Goal: Task Accomplishment & Management: Complete application form

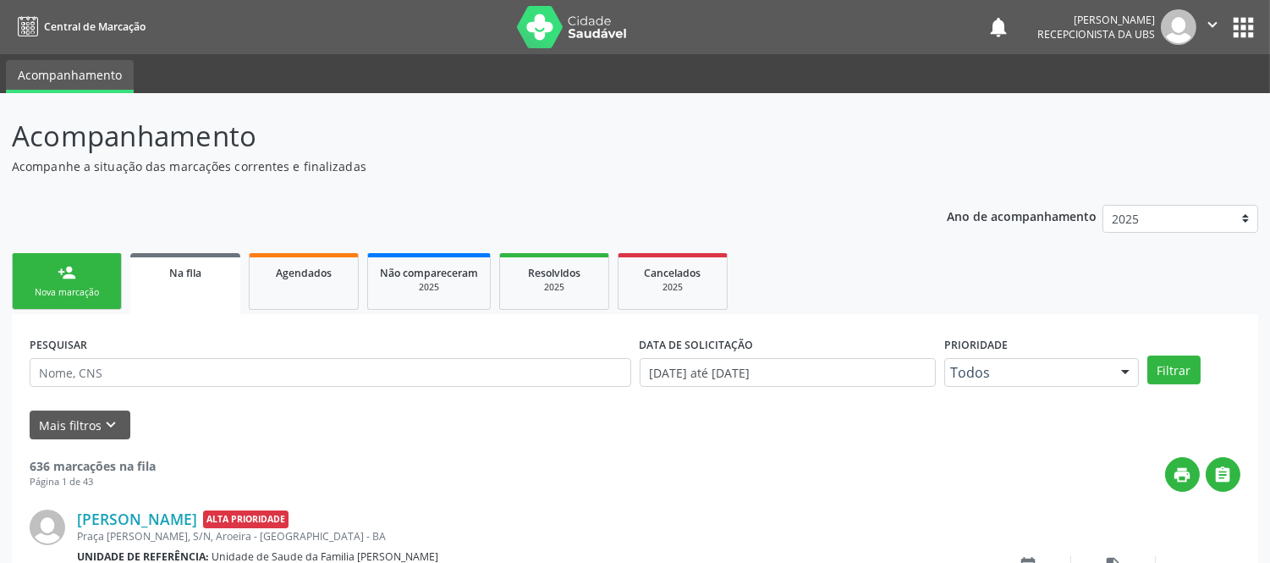
click at [79, 282] on link "person_add Nova marcação" at bounding box center [67, 281] width 110 height 57
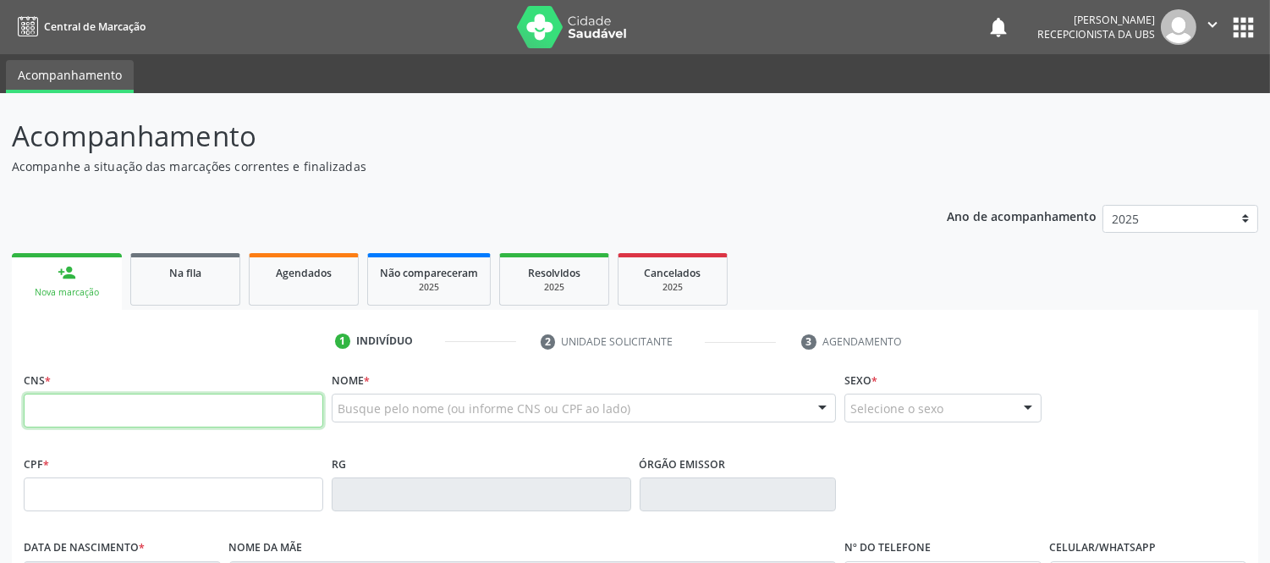
drag, startPoint x: 224, startPoint y: 409, endPoint x: 510, endPoint y: 463, distance: 291.1
click at [225, 409] on input "text" at bounding box center [174, 411] width 300 height 34
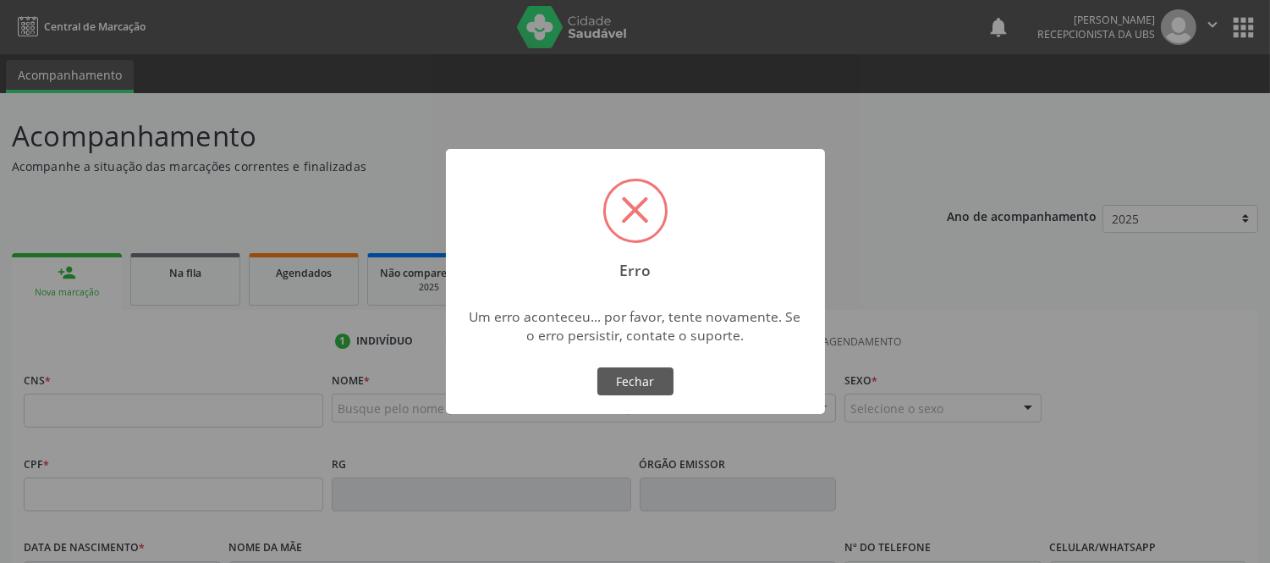
click at [489, 403] on div "× Erro Um erro aconteceu... por favor, tente novamente. Se o erro persistir, co…" at bounding box center [635, 282] width 379 height 266
click at [624, 374] on button "Fechar" at bounding box center [635, 381] width 76 height 29
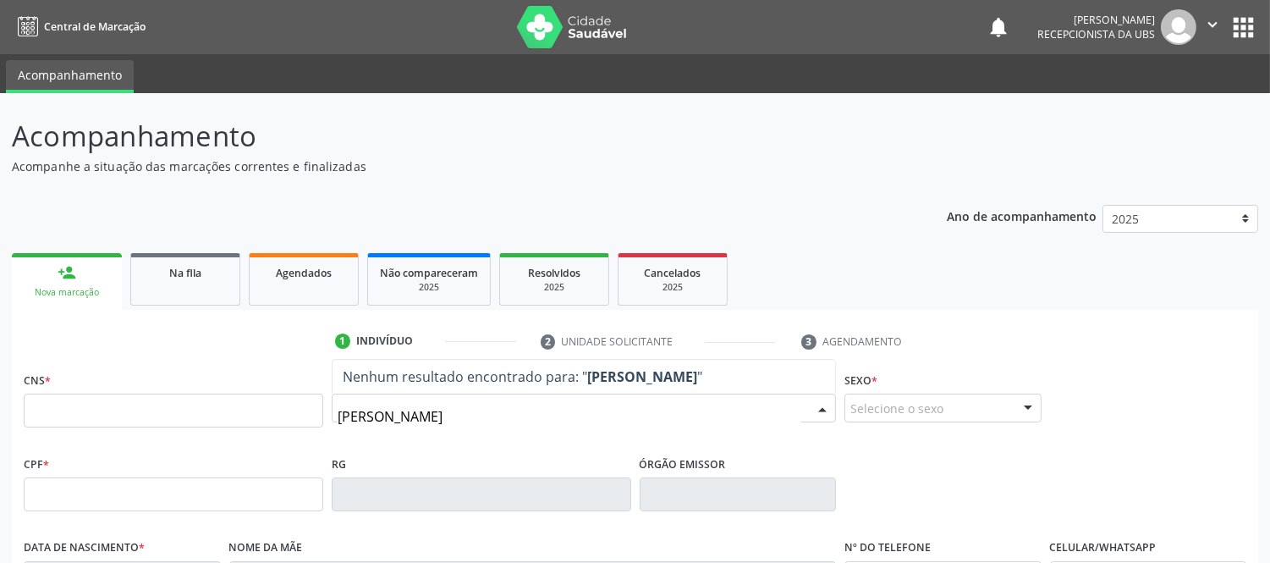
type input "ARIVELTO ALVES SANTOS"
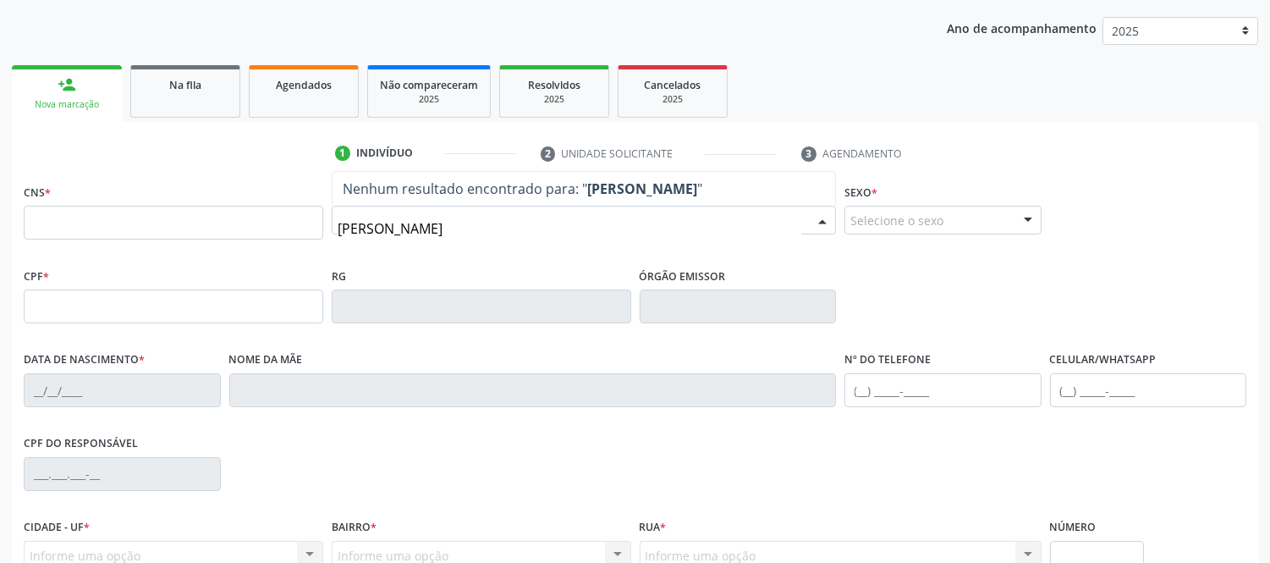
scroll to position [282, 0]
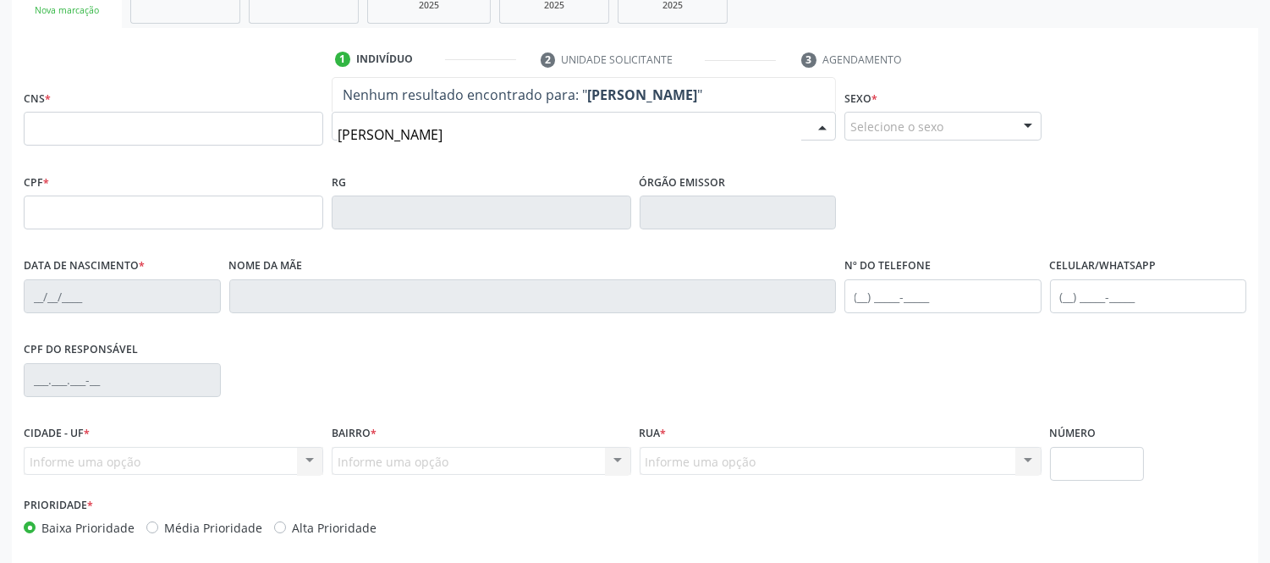
click at [526, 134] on input "ARIVELTO ALVES SANTOS" at bounding box center [570, 135] width 464 height 34
click at [394, 138] on input "ARIVELTO ALVES SANTOS" at bounding box center [570, 135] width 464 height 34
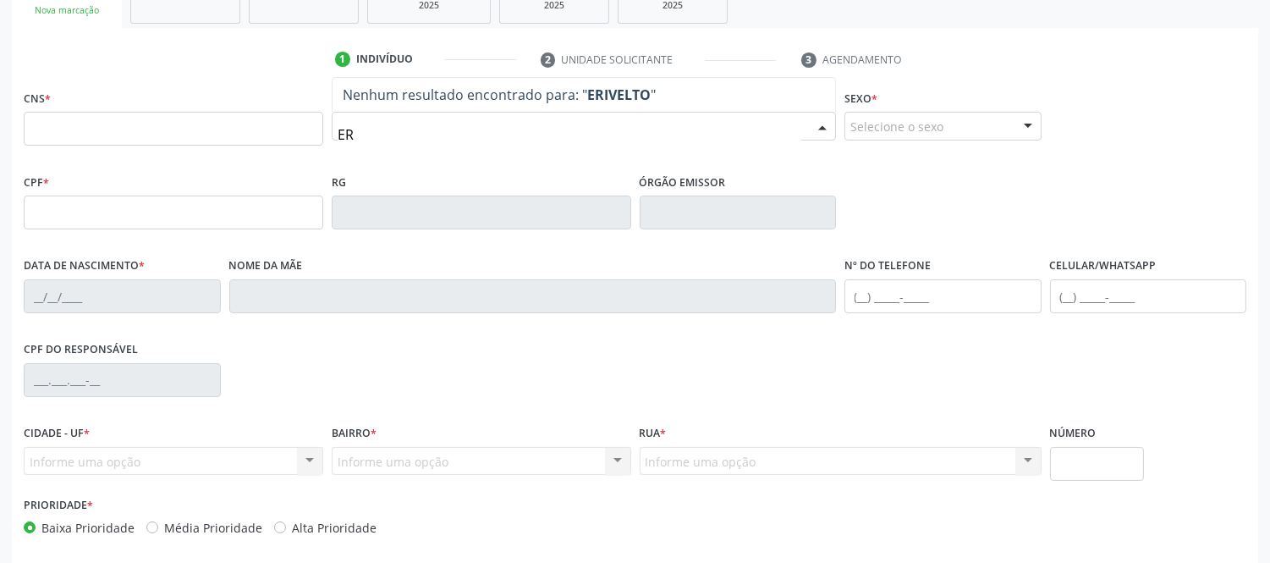
type input "E"
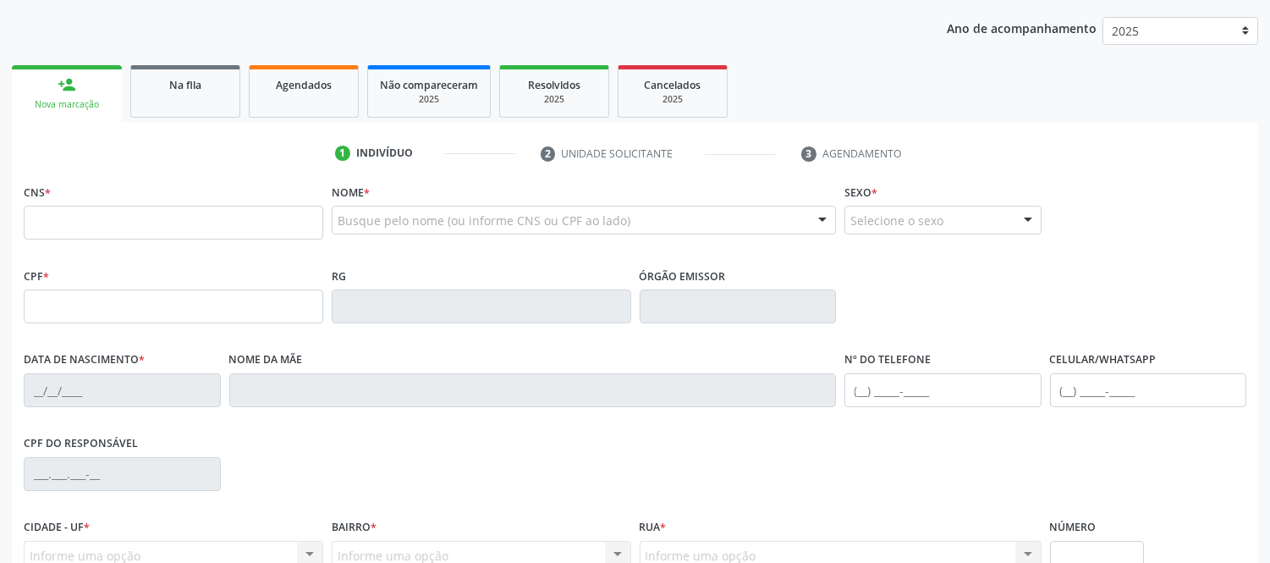
scroll to position [0, 0]
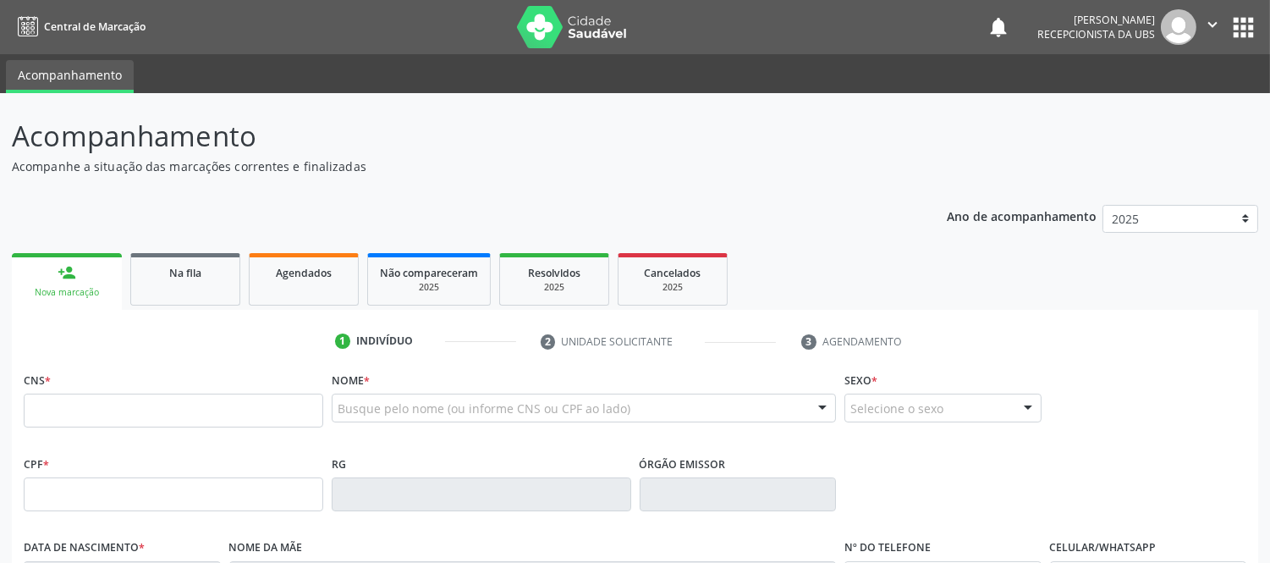
click at [652, 399] on div "Busque pelo nome (ou informe CNS ou CPF ao lado)" at bounding box center [584, 408] width 504 height 29
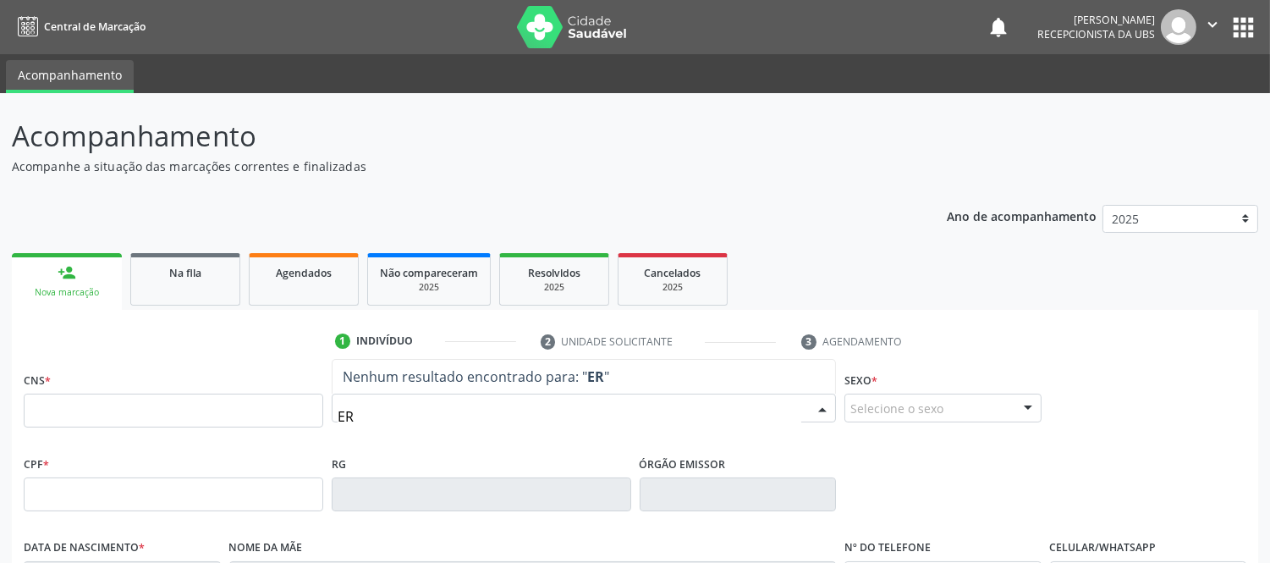
type input "E"
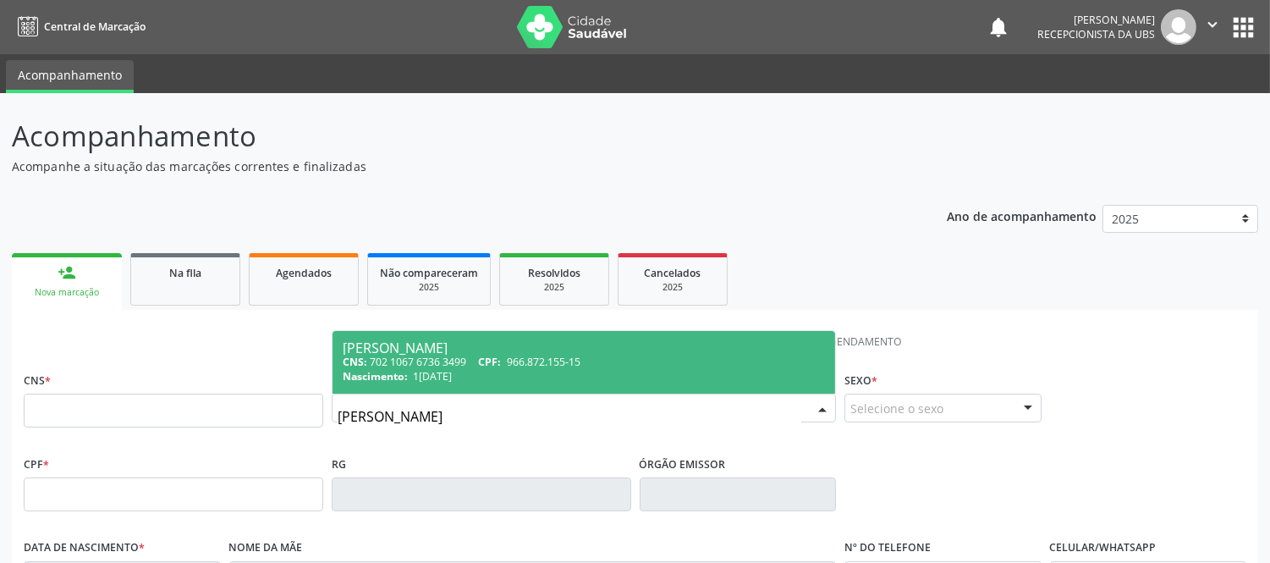
type input "[PERSON_NAME] SA"
click at [452, 373] on span "1[DATE]" at bounding box center [432, 376] width 39 height 14
type input "702 1067 6736 3499"
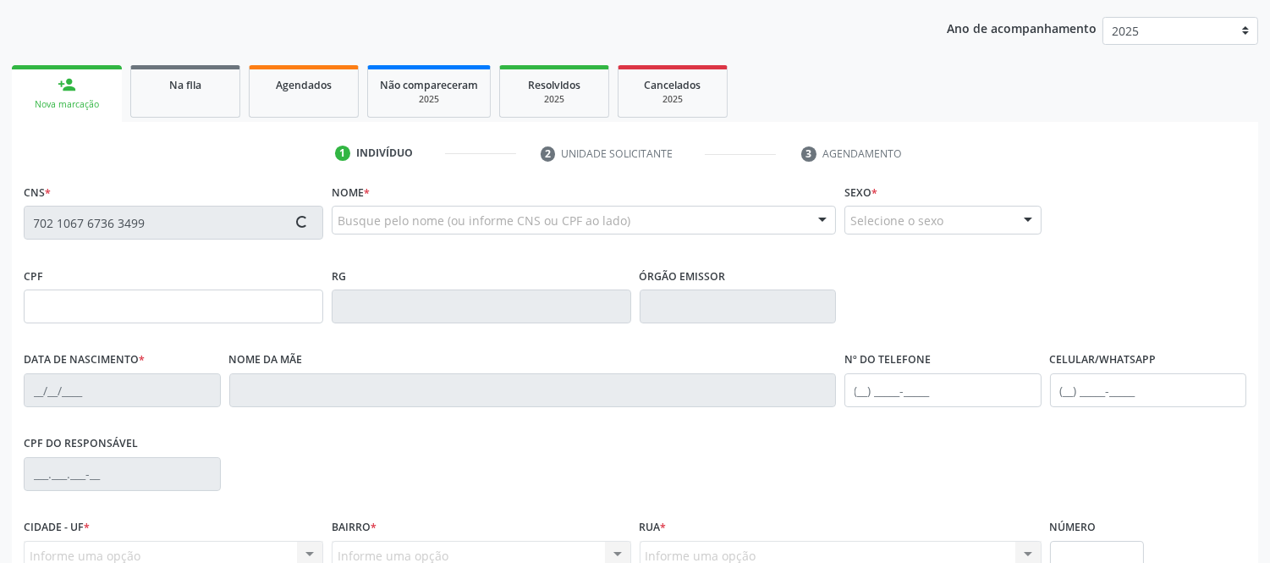
scroll to position [282, 0]
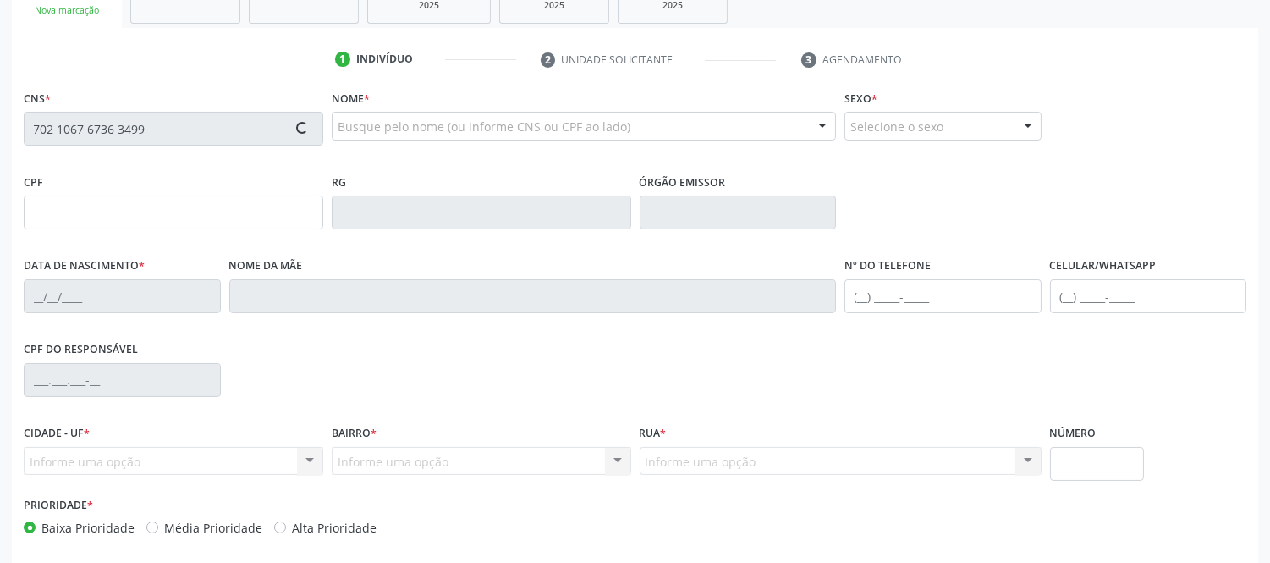
type input "966.872.155-15"
type input "1[DATE]"
type input "[PERSON_NAME][DATE]"
type input "[PHONE_NUMBER]"
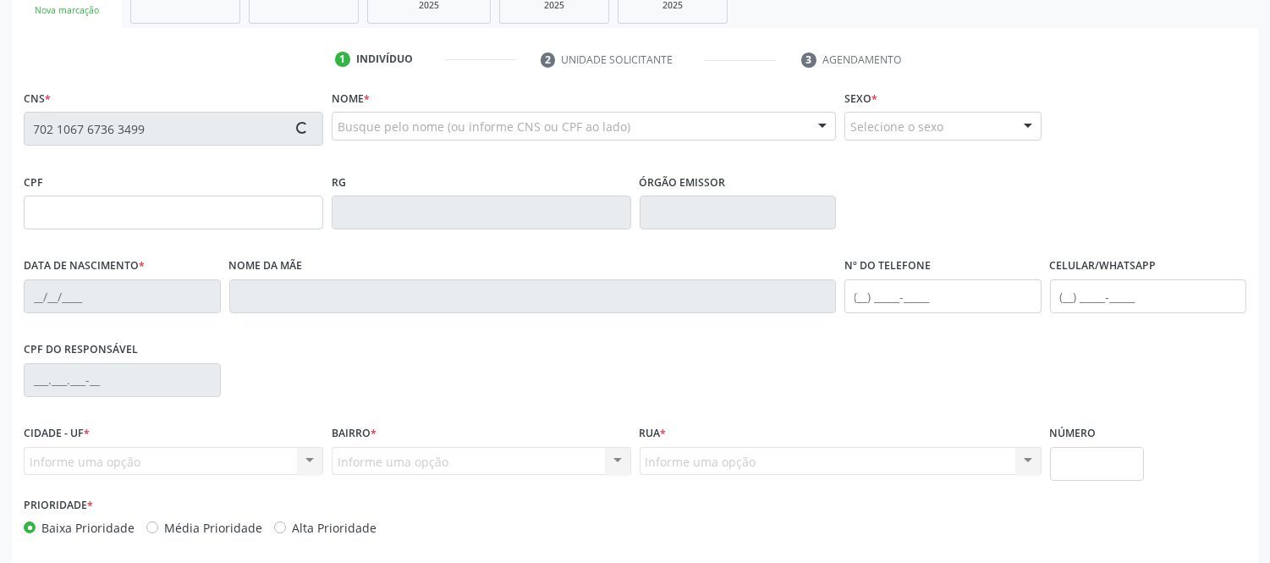
type input "015.586.065-80"
type input "S/N"
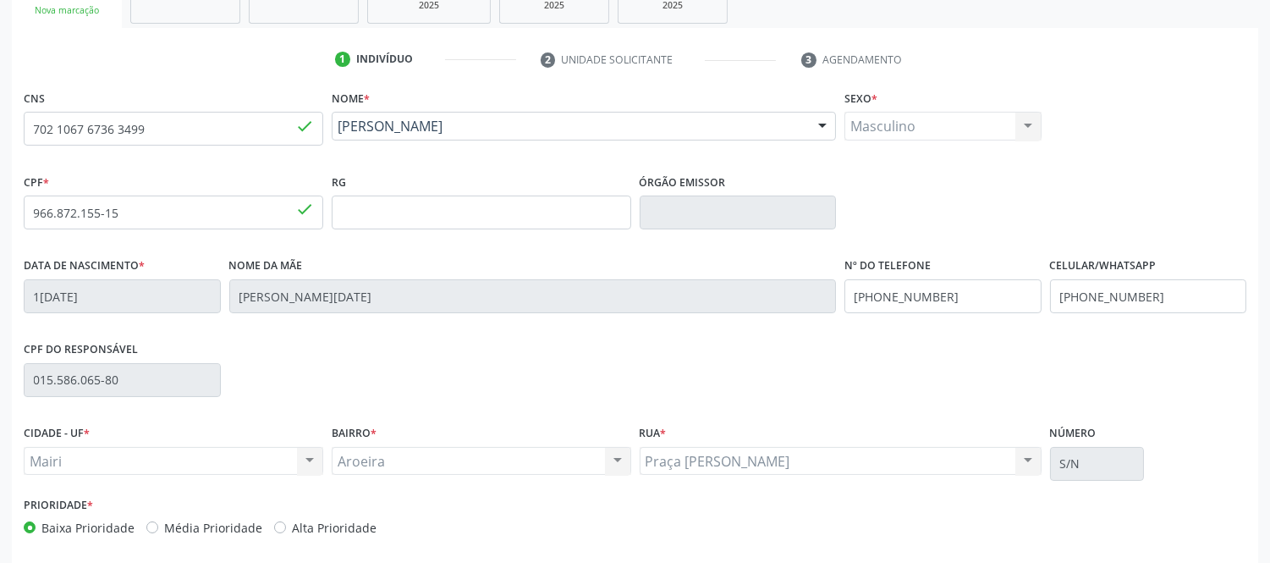
scroll to position [353, 0]
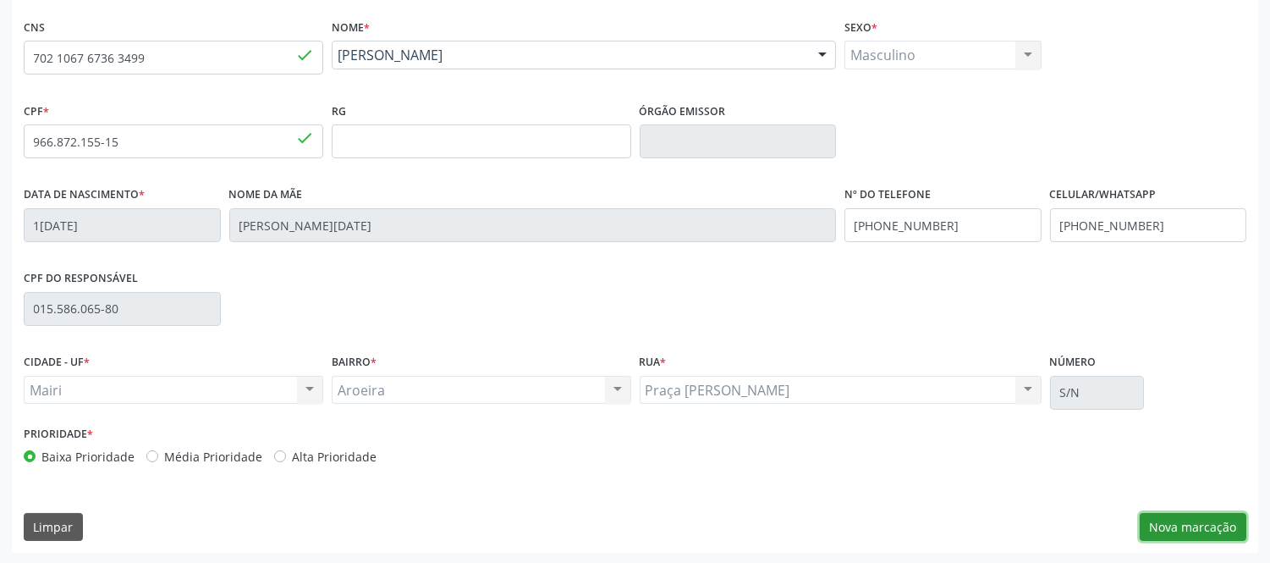
click at [1202, 527] on button "Nova marcação" at bounding box center [1193, 527] width 107 height 29
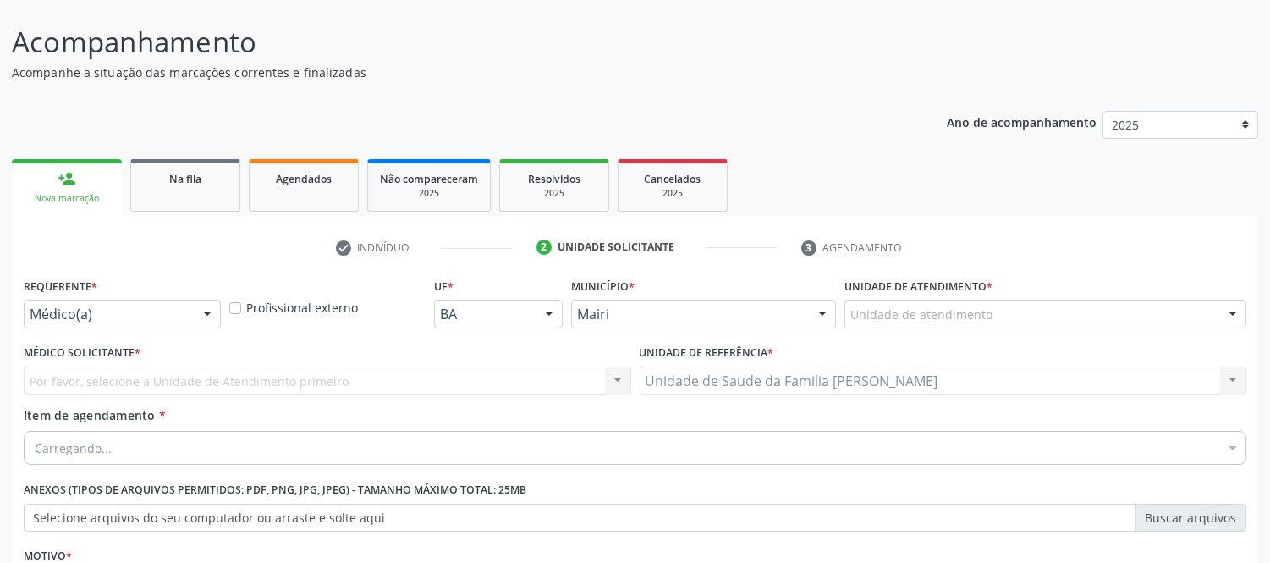
scroll to position [275, 0]
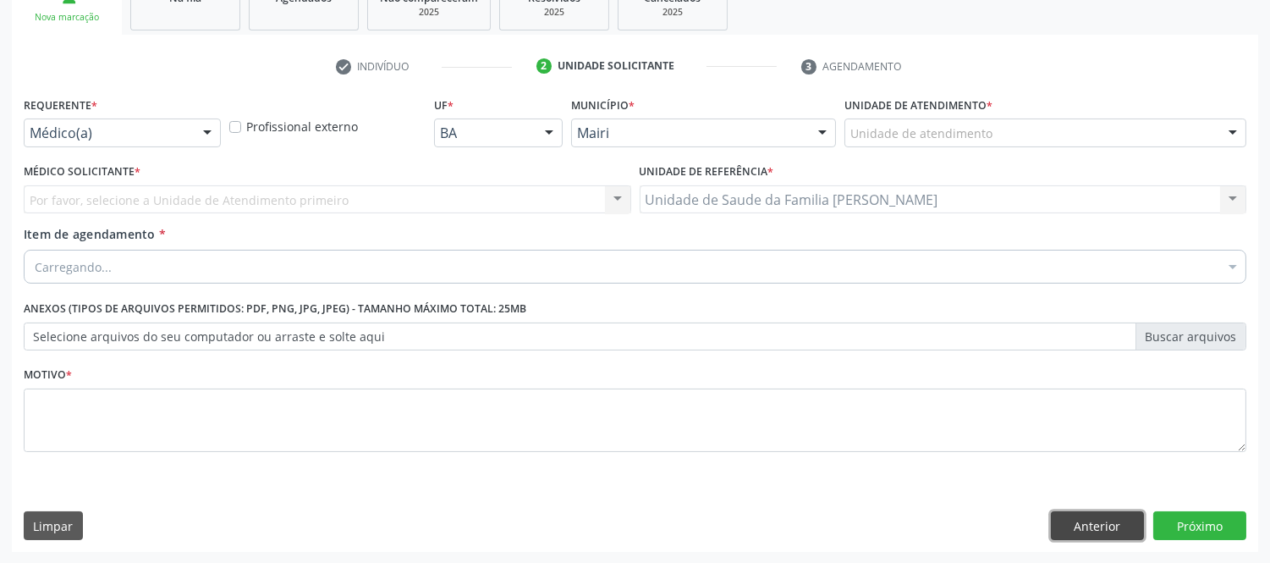
click at [1093, 527] on button "Anterior" at bounding box center [1097, 525] width 93 height 29
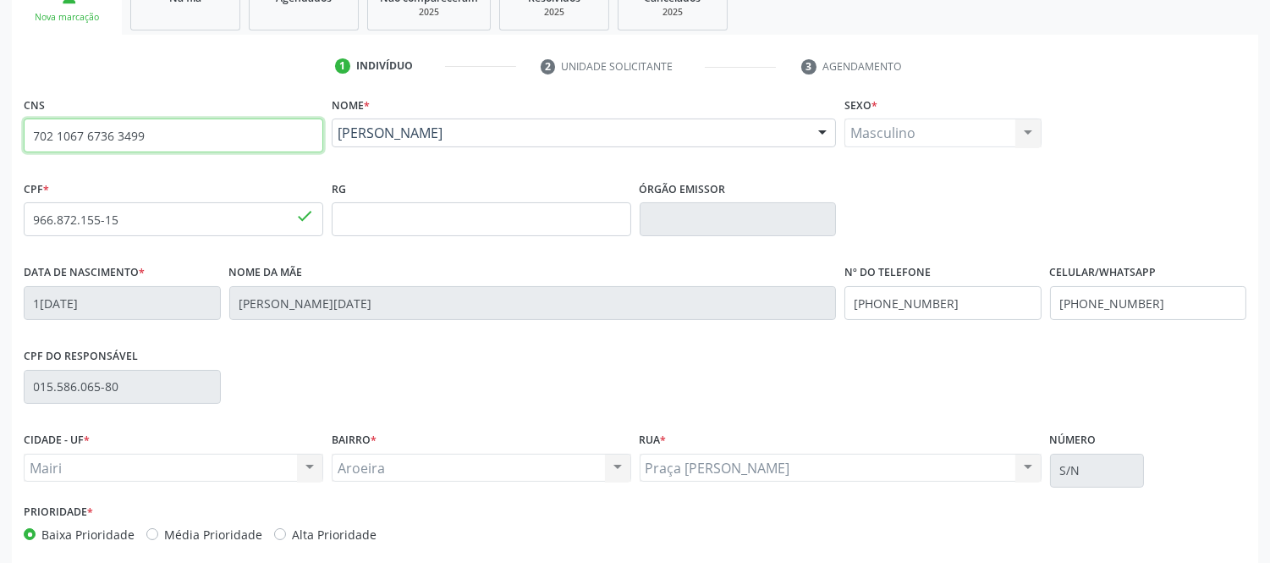
click at [164, 127] on input "702 1067 6736 3499" at bounding box center [174, 135] width 300 height 34
click at [157, 129] on input "702 1067 6736 3499" at bounding box center [174, 135] width 300 height 34
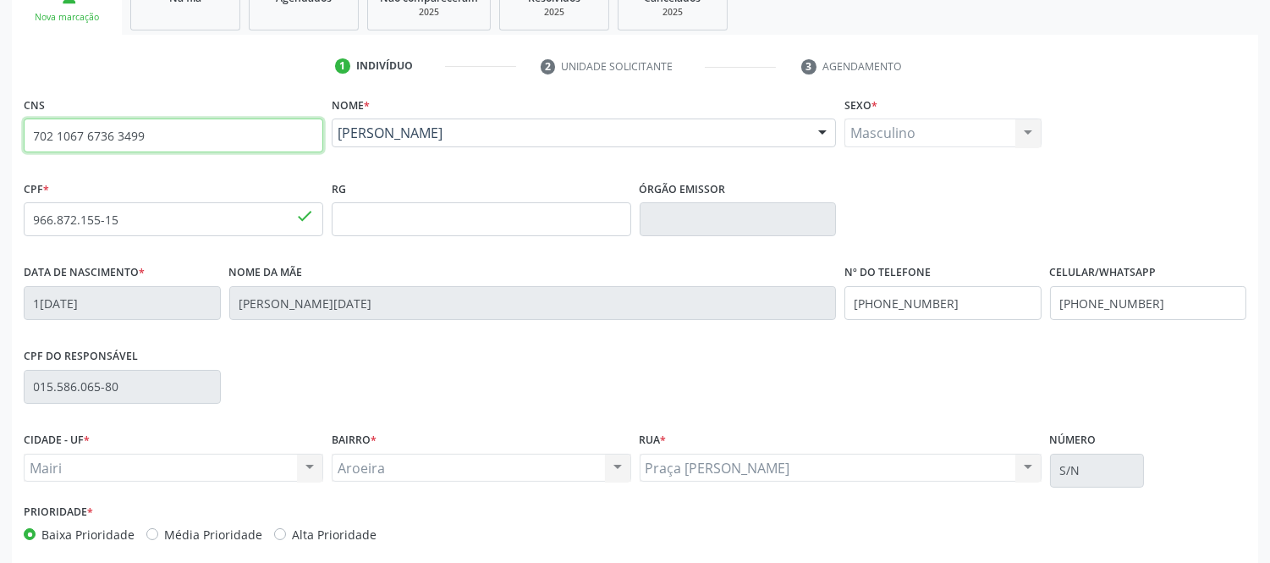
click at [157, 129] on input "702 1067 6736 3499" at bounding box center [174, 135] width 300 height 34
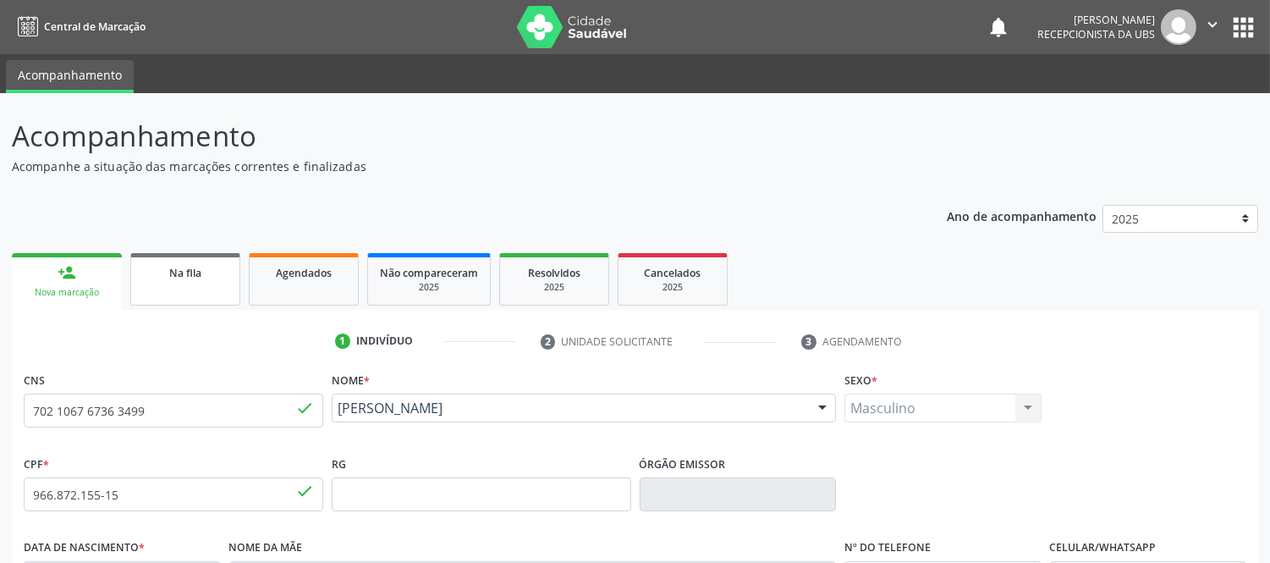
click at [188, 273] on span "Na fila" at bounding box center [185, 273] width 32 height 14
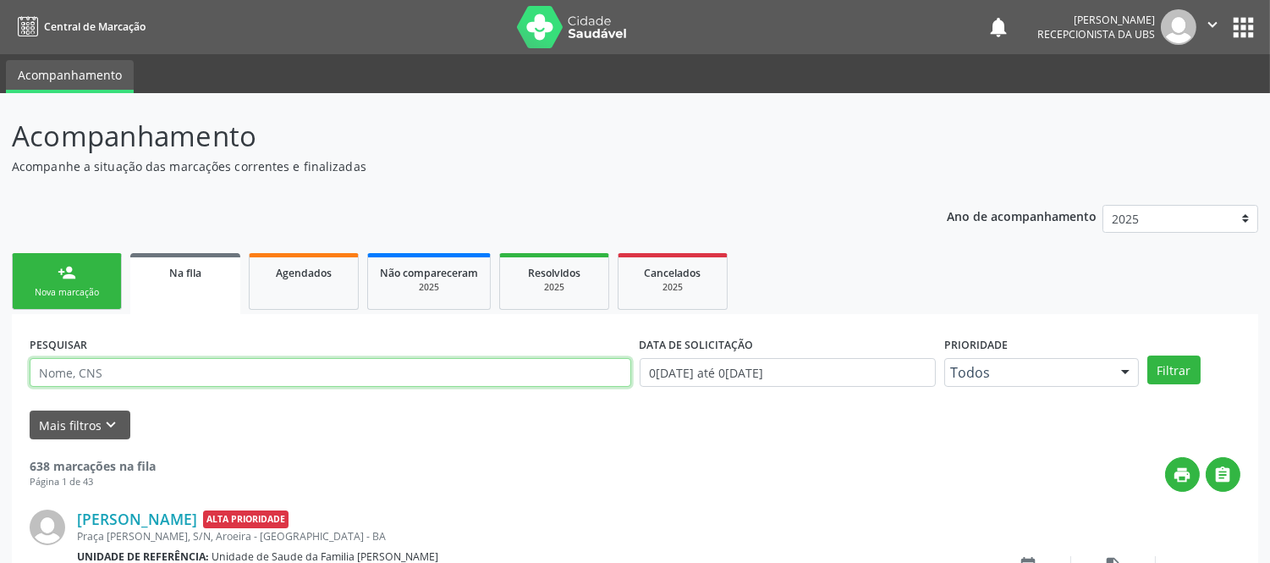
click at [85, 370] on input "text" at bounding box center [331, 372] width 602 height 29
paste input "702 1067 6736 3499"
type input "702 1067 6736 3499"
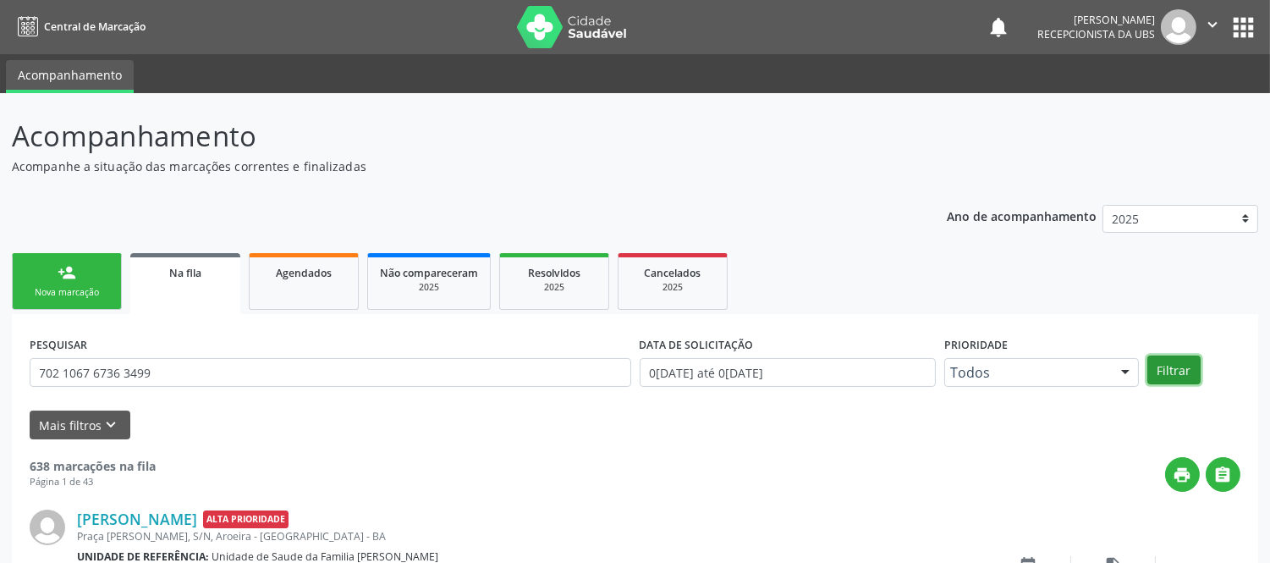
click at [1181, 370] on button "Filtrar" at bounding box center [1174, 369] width 53 height 29
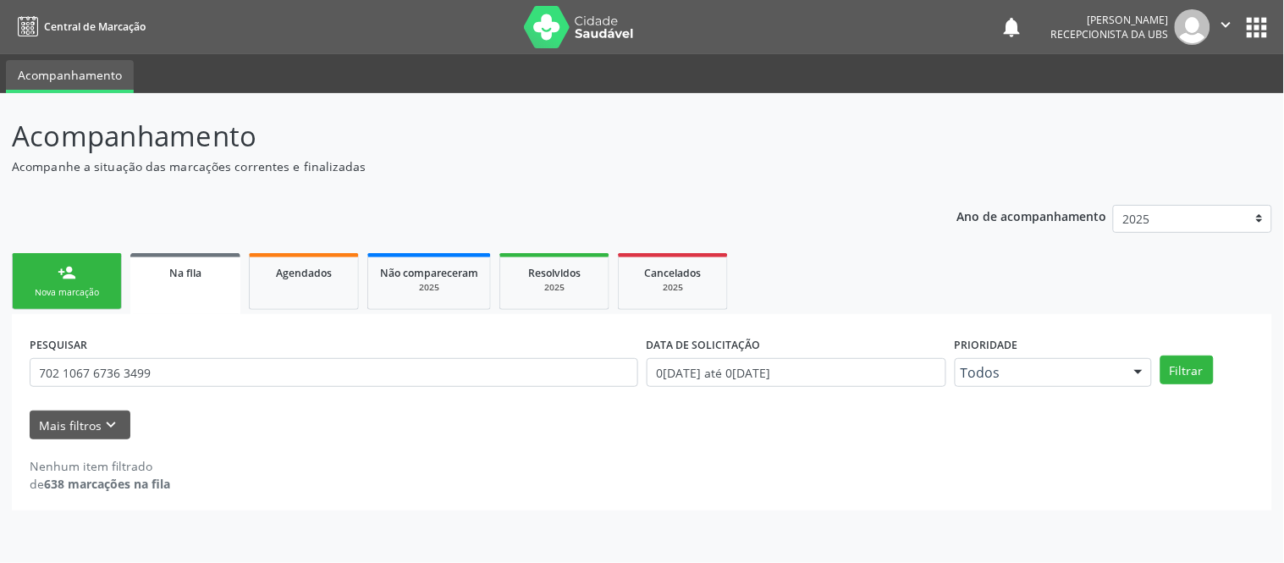
click at [374, 435] on div "Mais filtros keyboard_arrow_down" at bounding box center [641, 425] width 1233 height 30
click at [104, 430] on icon "keyboard_arrow_down" at bounding box center [111, 425] width 19 height 19
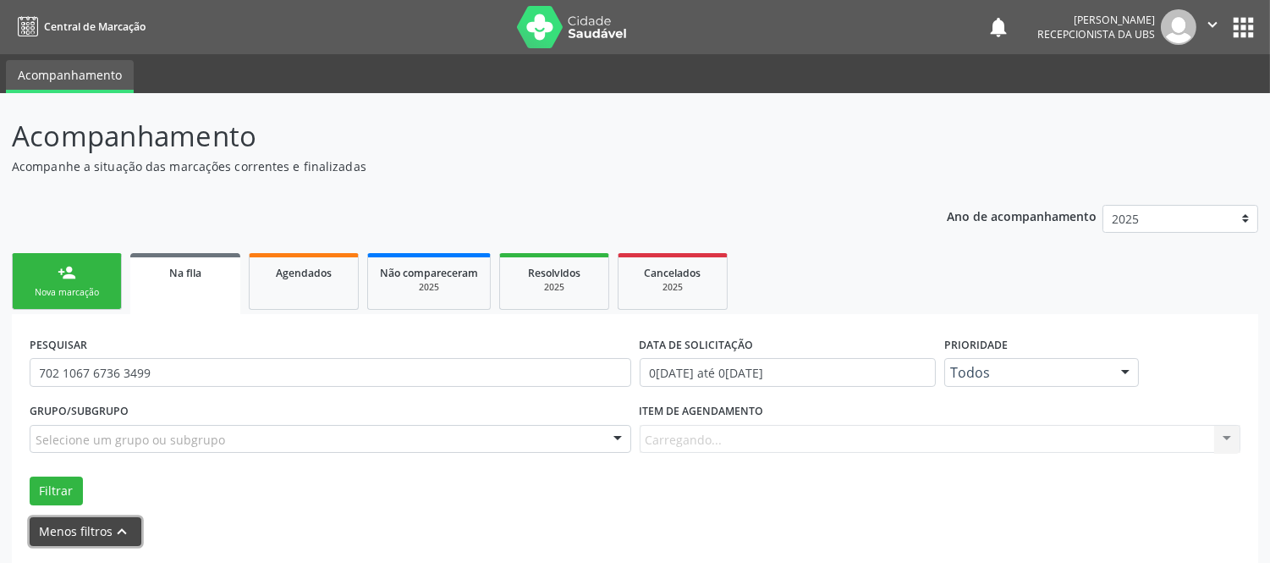
scroll to position [65, 0]
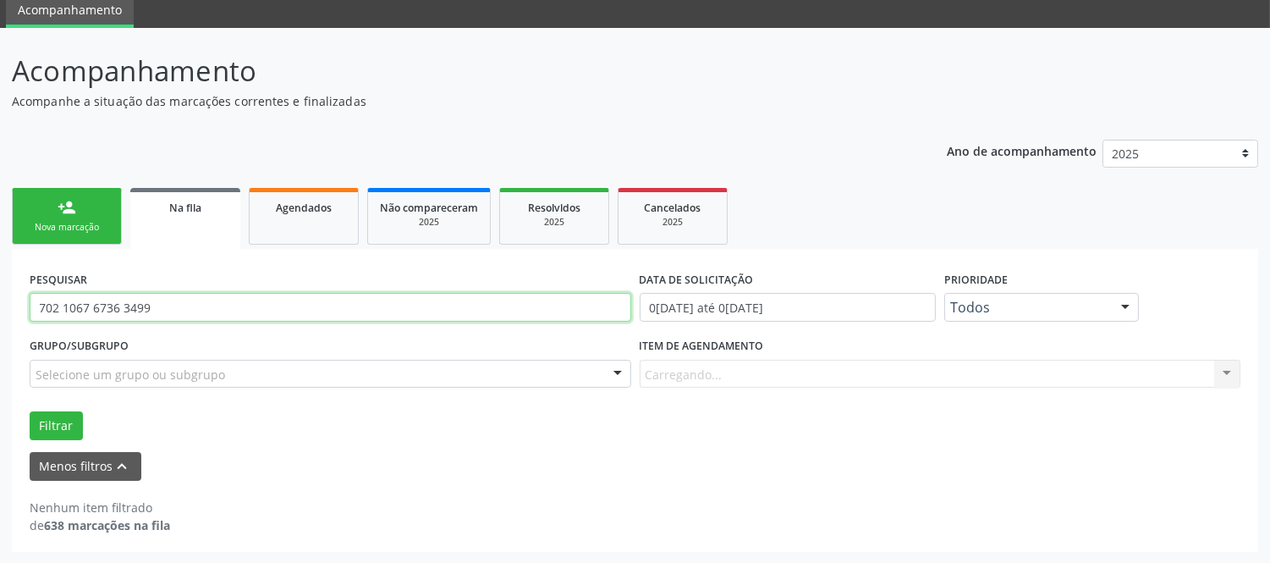
click at [179, 306] on input "702 1067 6736 3499" at bounding box center [331, 307] width 602 height 29
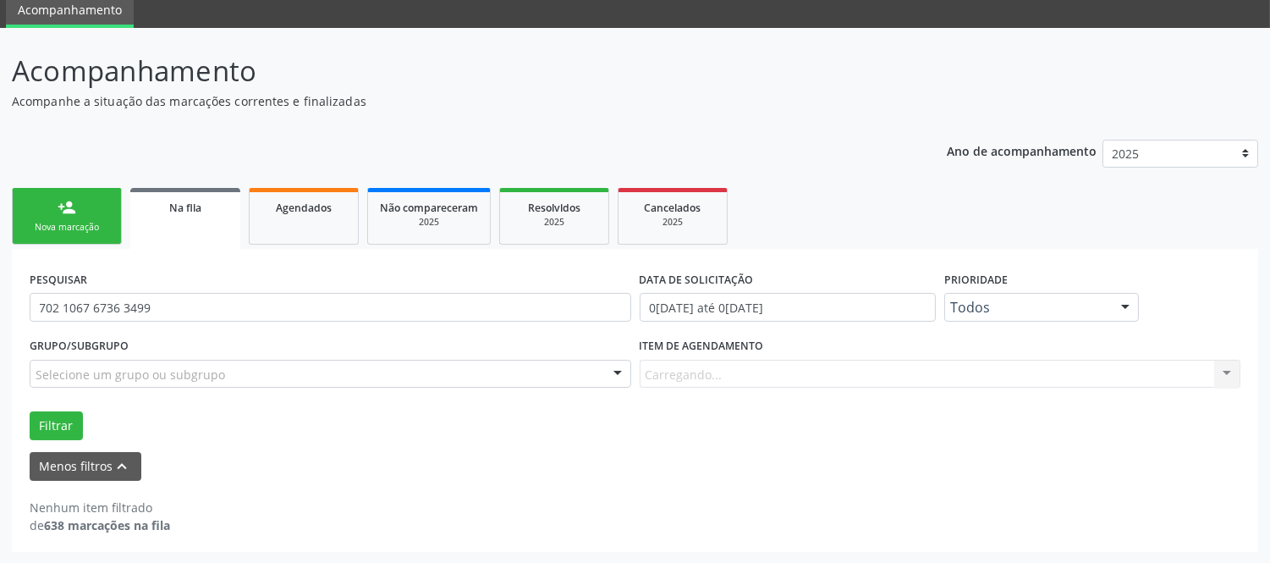
click at [91, 215] on link "person_add Nova marcação" at bounding box center [67, 216] width 110 height 57
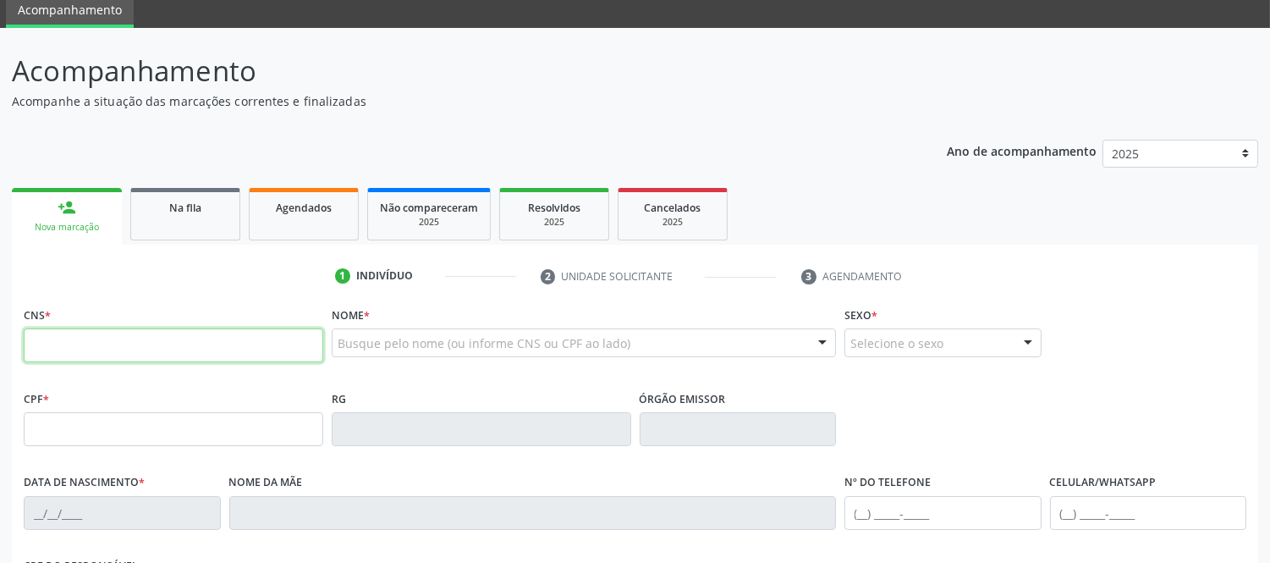
click at [204, 340] on input "text" at bounding box center [174, 345] width 300 height 34
paste input "702 1067 6736 3499"
type input "702 1067 6736 3499"
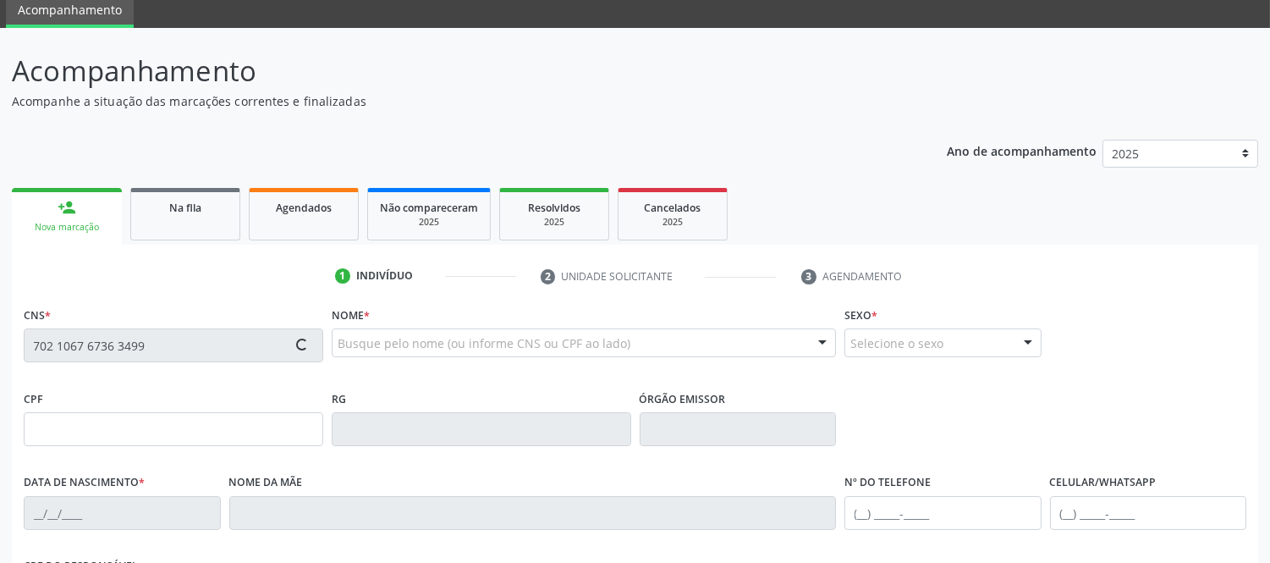
type input "966.872.155-15"
type input "1[DATE]"
type input "[PERSON_NAME][DATE]"
type input "[PHONE_NUMBER]"
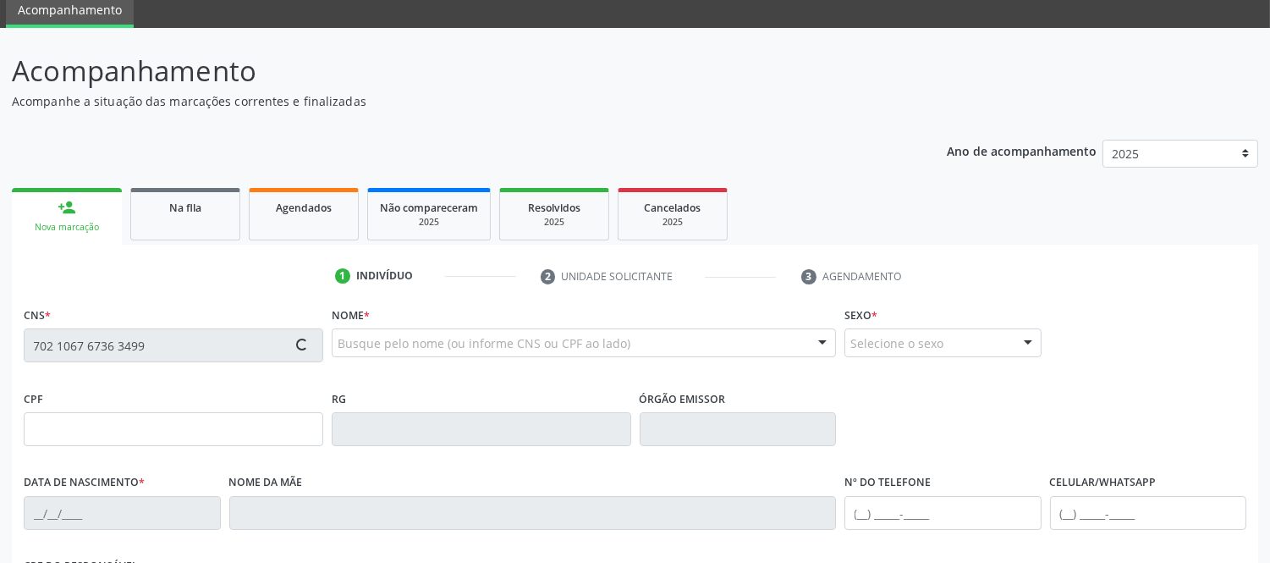
type input "015.586.065-80"
type input "S/N"
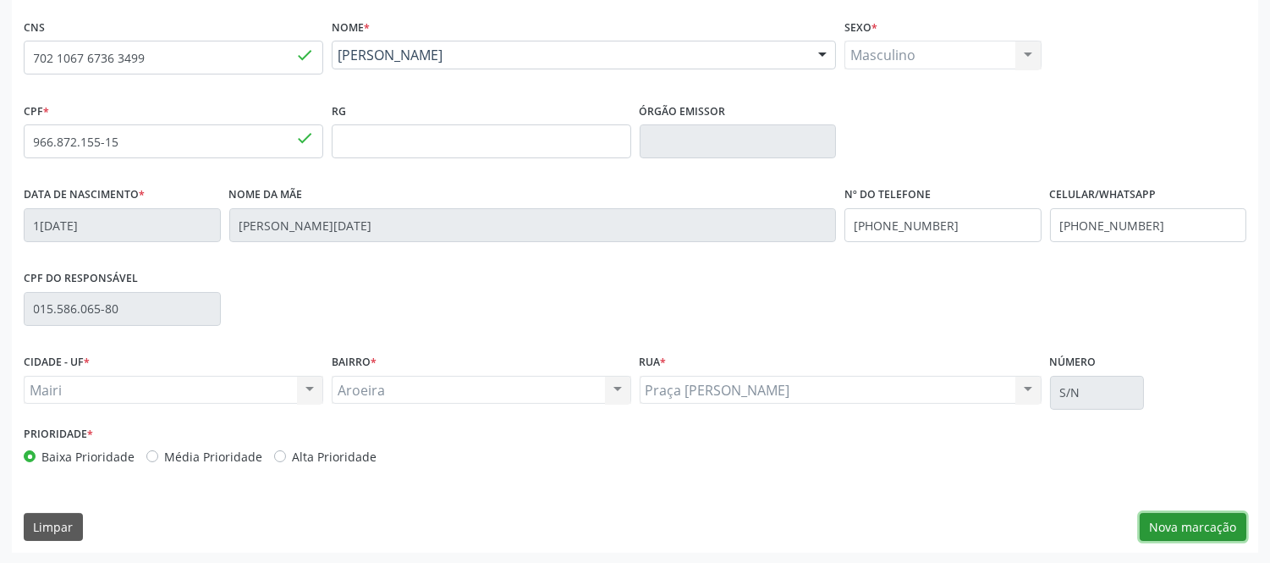
click at [1170, 518] on button "Nova marcação" at bounding box center [1193, 527] width 107 height 29
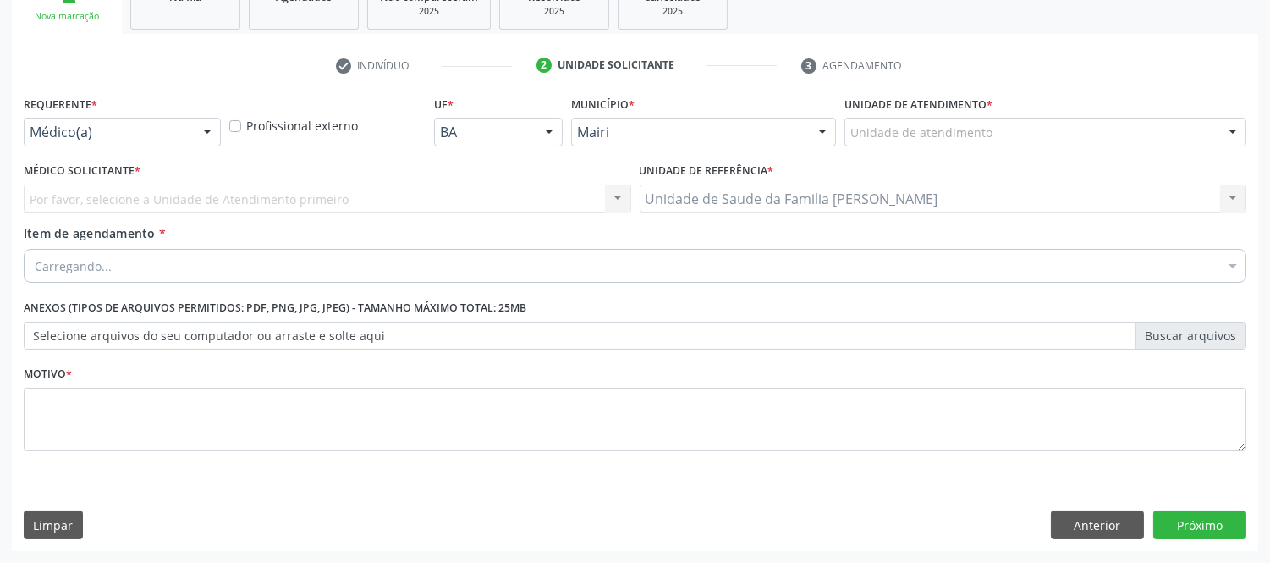
scroll to position [275, 0]
click at [1197, 531] on button "Próximo" at bounding box center [1199, 525] width 93 height 29
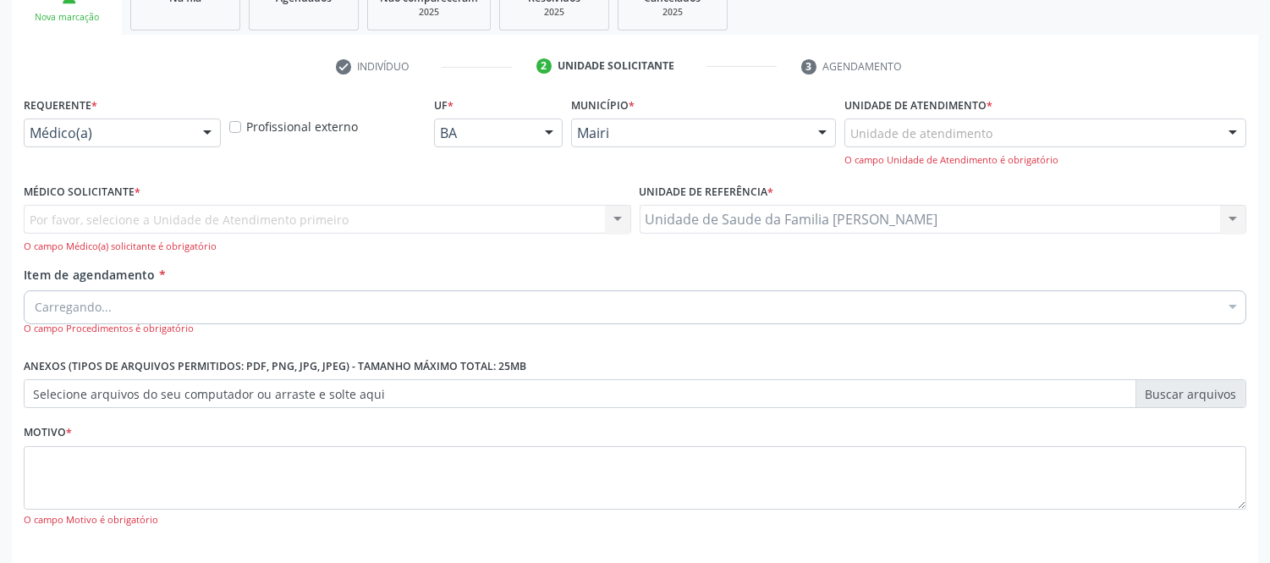
click at [1236, 133] on div at bounding box center [1232, 133] width 25 height 29
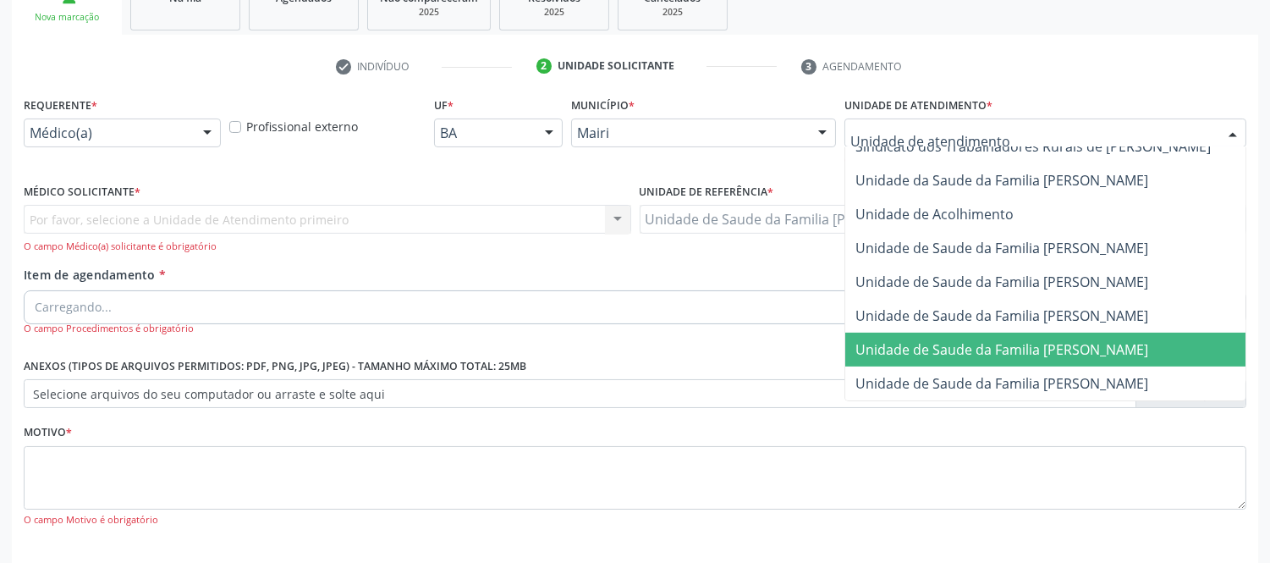
scroll to position [350, 0]
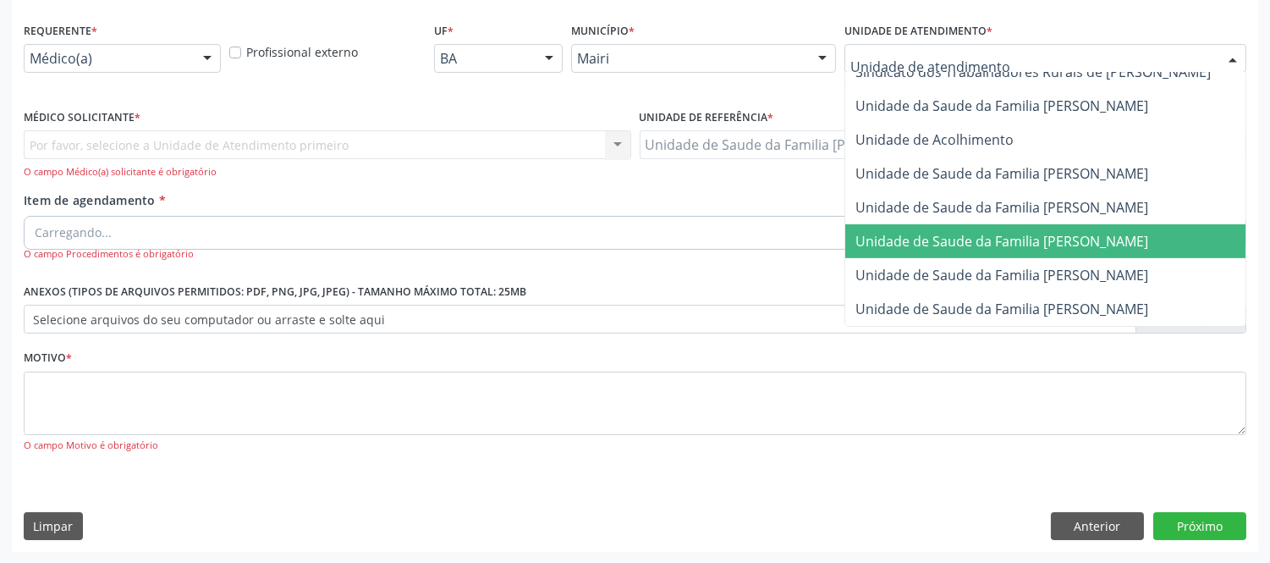
click at [1073, 232] on span "Unidade de Saude da Familia [PERSON_NAME]" at bounding box center [1002, 241] width 293 height 19
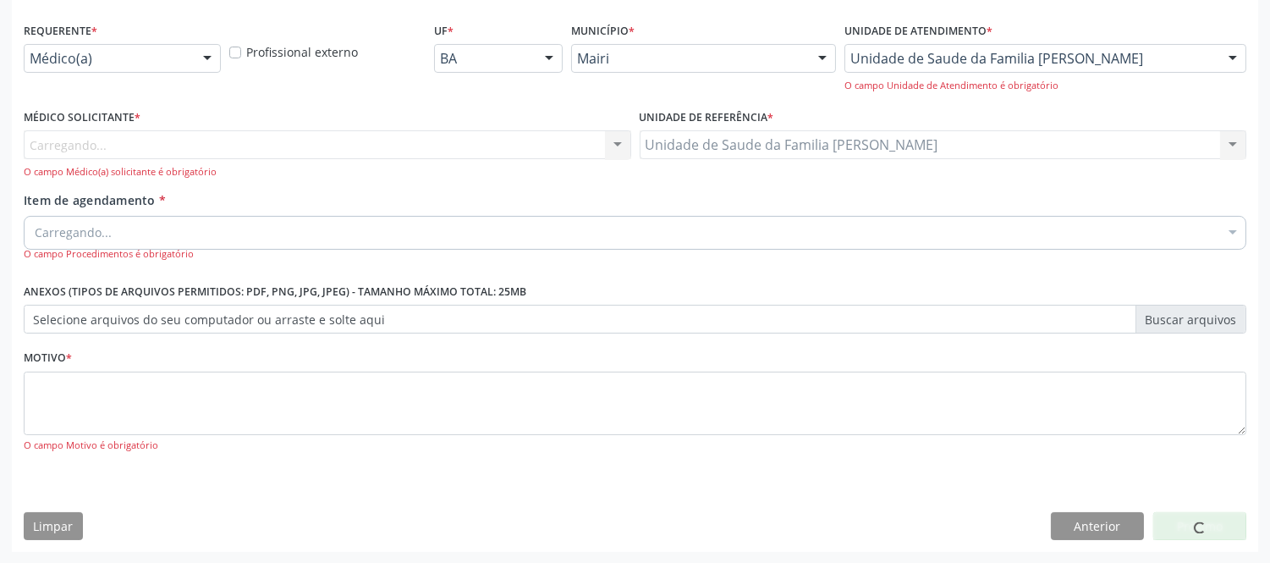
click at [303, 150] on div "Carregando... Nenhum resultado encontrado para: " " Não há nenhuma opção para s…" at bounding box center [328, 154] width 608 height 48
click at [118, 139] on div "Carregando... Nenhum resultado encontrado para: " " Não há nenhuma opção para s…" at bounding box center [328, 154] width 608 height 48
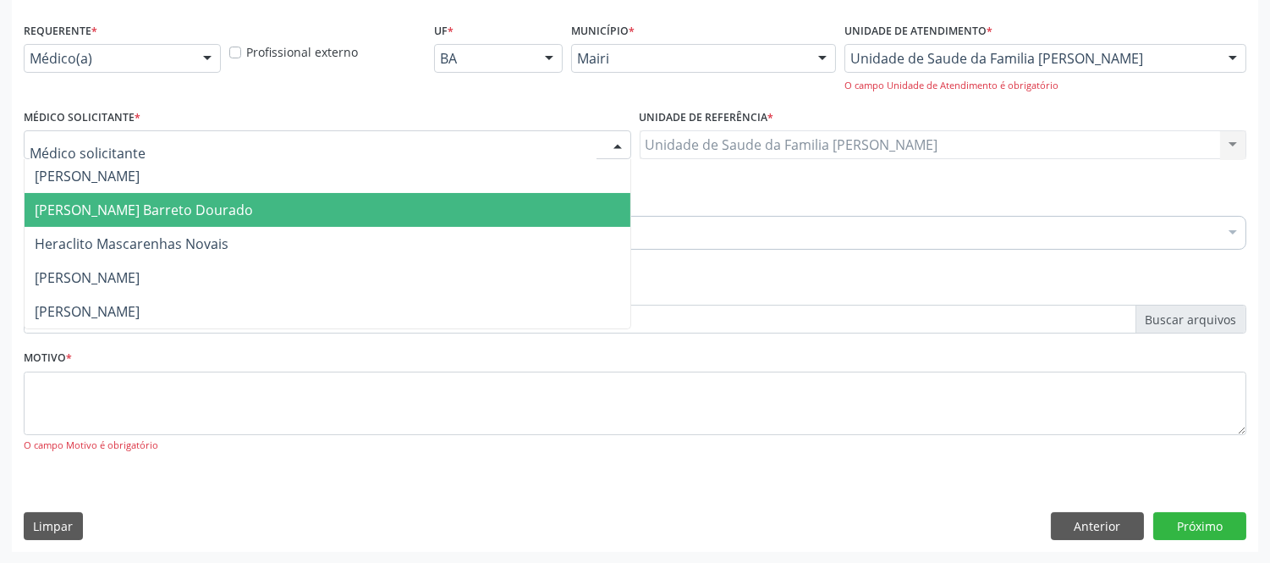
click at [104, 204] on span "[PERSON_NAME] Barreto Dourado" at bounding box center [144, 210] width 218 height 19
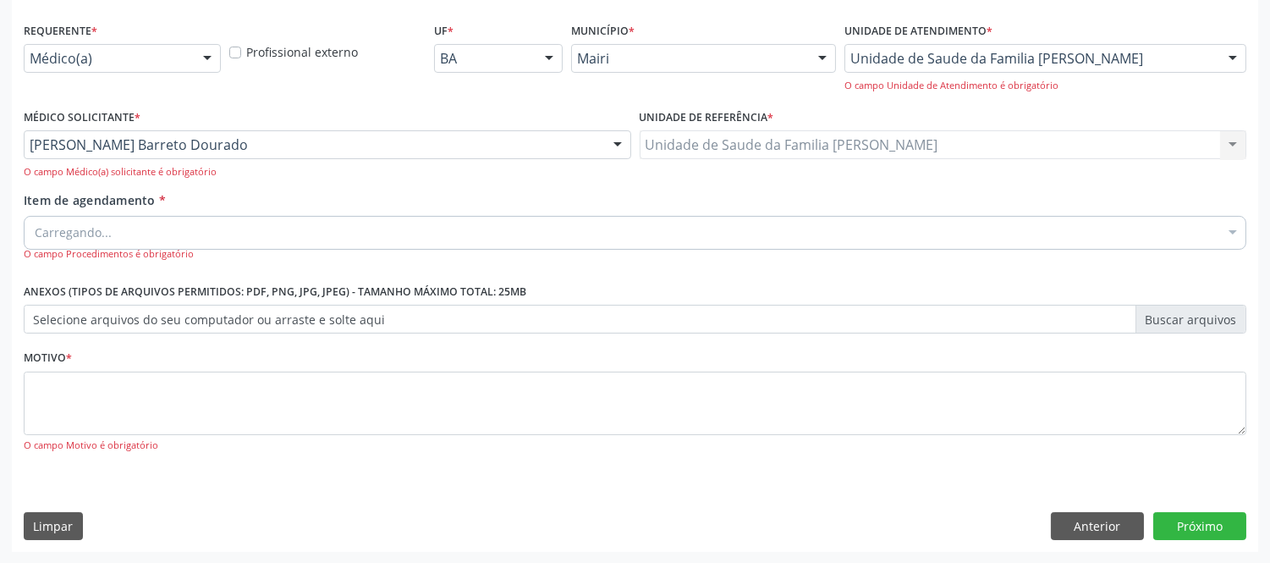
click at [106, 204] on span "Item de agendamento" at bounding box center [90, 200] width 132 height 16
click at [35, 216] on input "Item de agendamento *" at bounding box center [35, 233] width 0 height 34
type input "V"
click at [134, 234] on input "Item de agendamento *" at bounding box center [627, 233] width 1184 height 34
click at [135, 234] on input "Item de agendamento *" at bounding box center [627, 233] width 1184 height 34
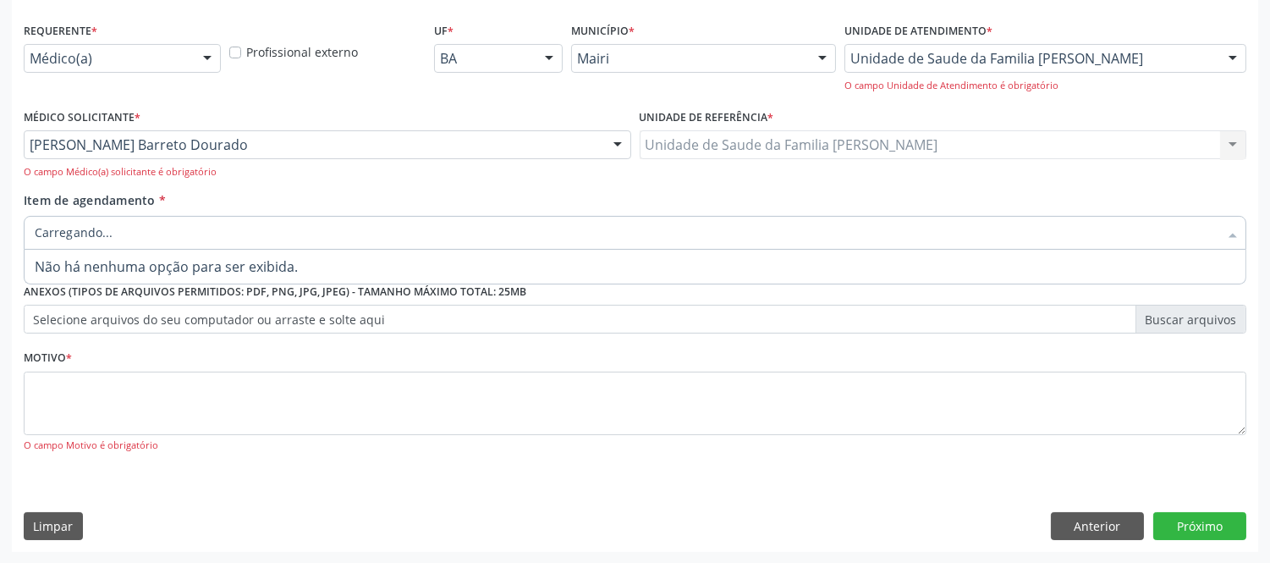
type input "A"
type input "ULT"
click at [256, 324] on label "Selecione arquivos do seu computador ou arraste e solte aqui" at bounding box center [635, 319] width 1223 height 29
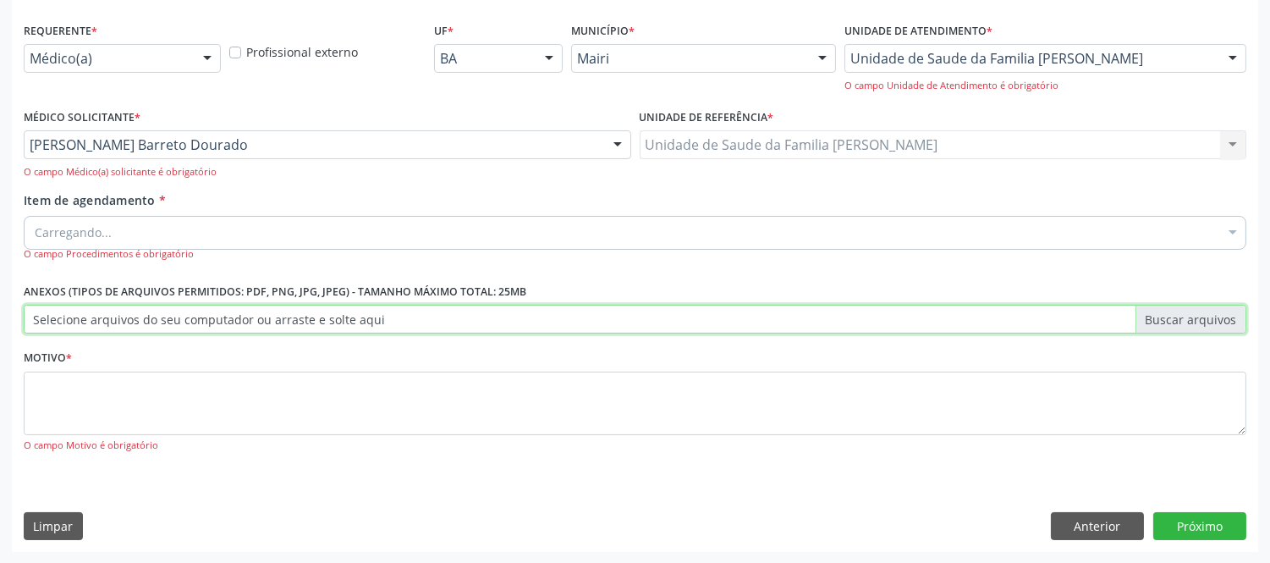
click at [256, 324] on input "Selecione arquivos do seu computador ou arraste e solte aqui" at bounding box center [635, 319] width 1223 height 29
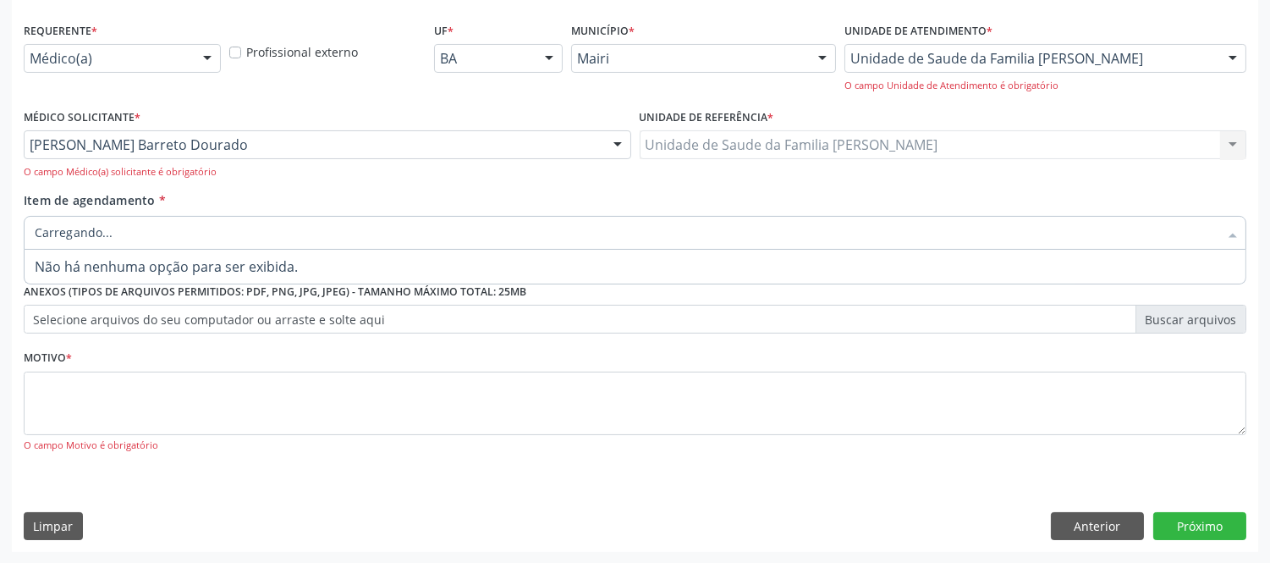
click at [235, 228] on div at bounding box center [635, 233] width 1223 height 34
click at [222, 228] on div "Buscar por procedimentos" at bounding box center [635, 233] width 1223 height 34
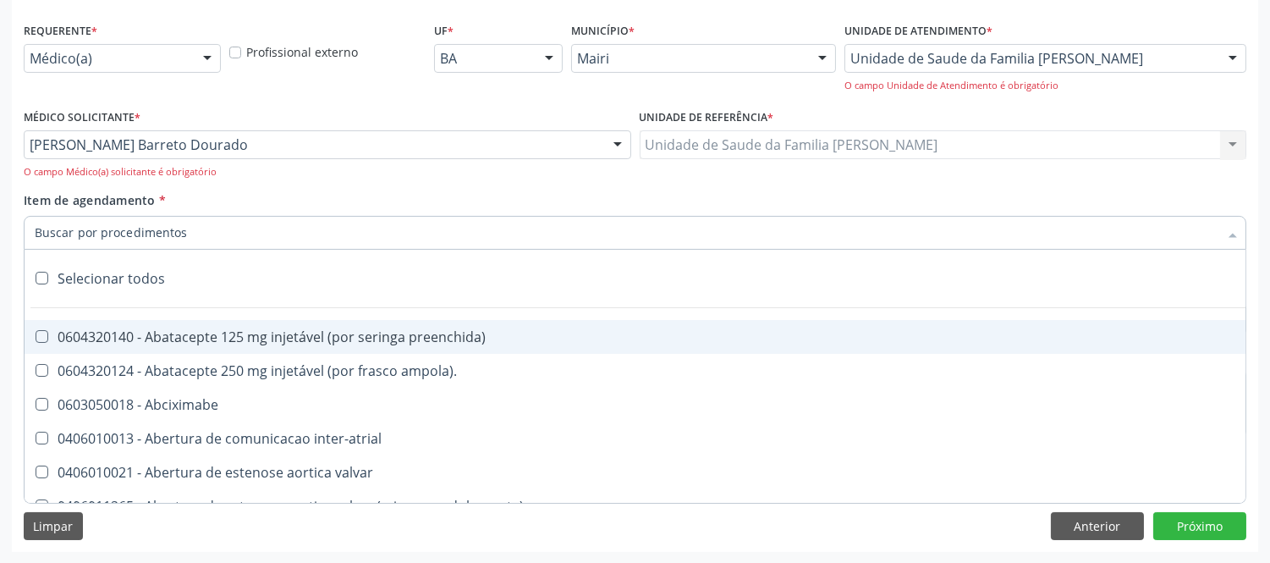
click at [198, 234] on input "Item de agendamento *" at bounding box center [627, 233] width 1184 height 34
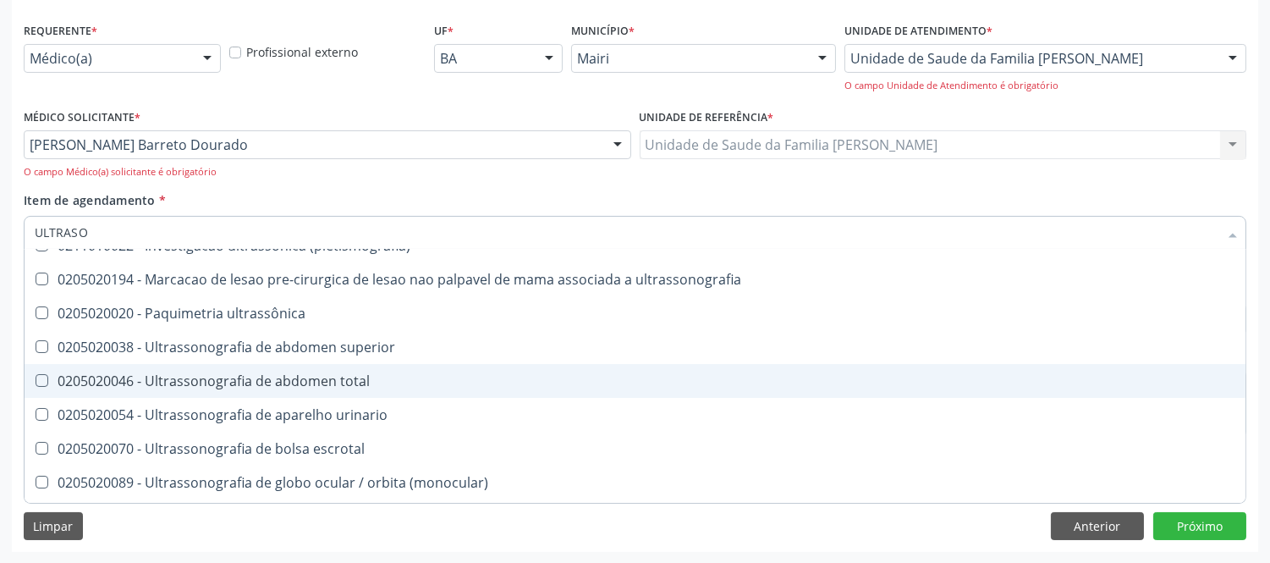
scroll to position [0, 0]
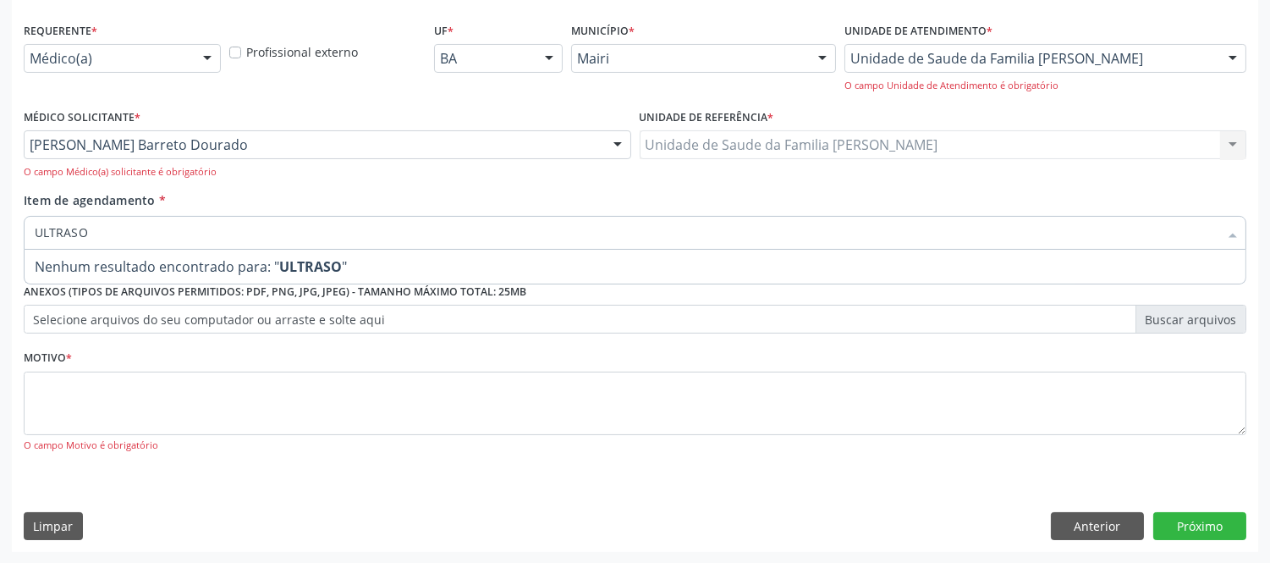
type input "ULTRAS"
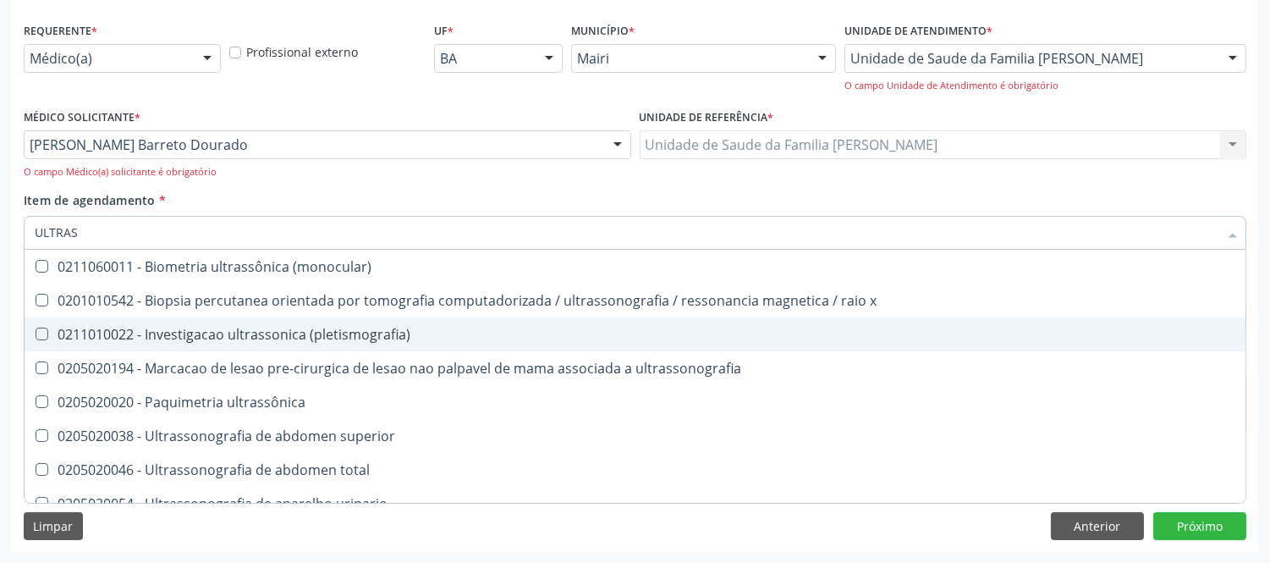
scroll to position [162, 0]
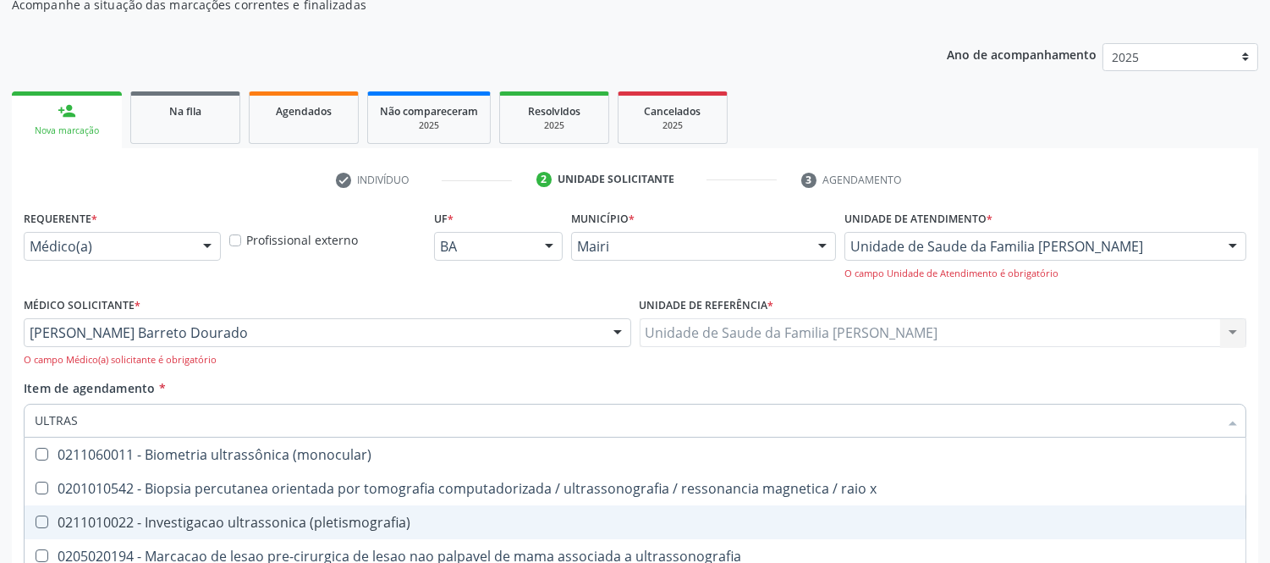
click at [364, 418] on input "ULTRAS" at bounding box center [627, 421] width 1184 height 34
click at [366, 415] on input "ULTRAS" at bounding box center [627, 421] width 1184 height 34
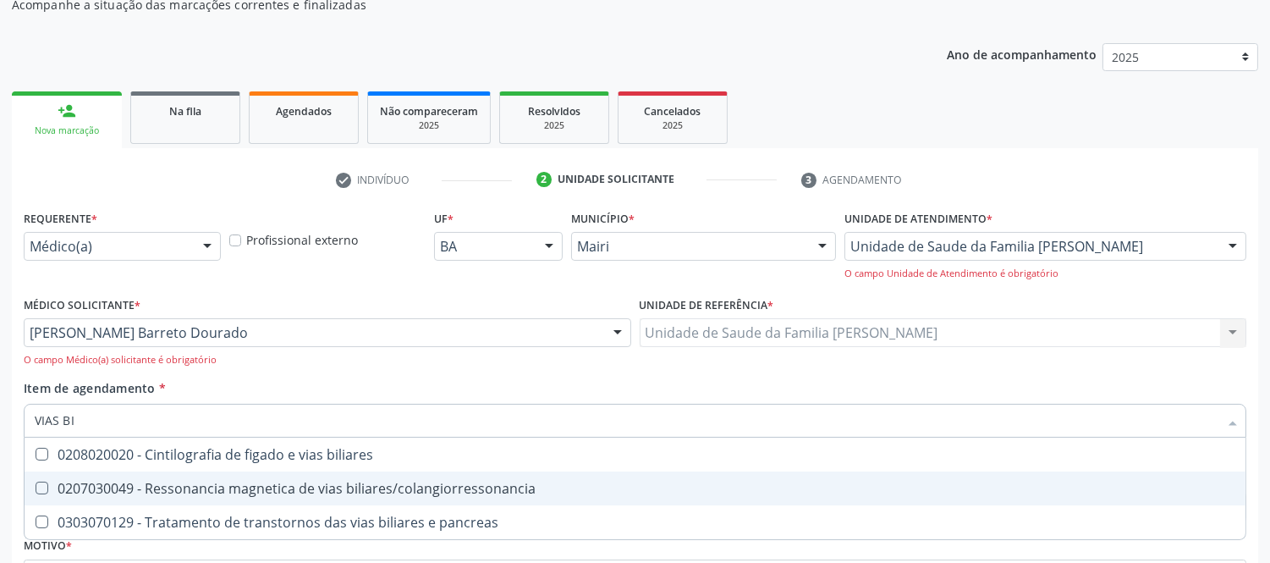
scroll to position [350, 0]
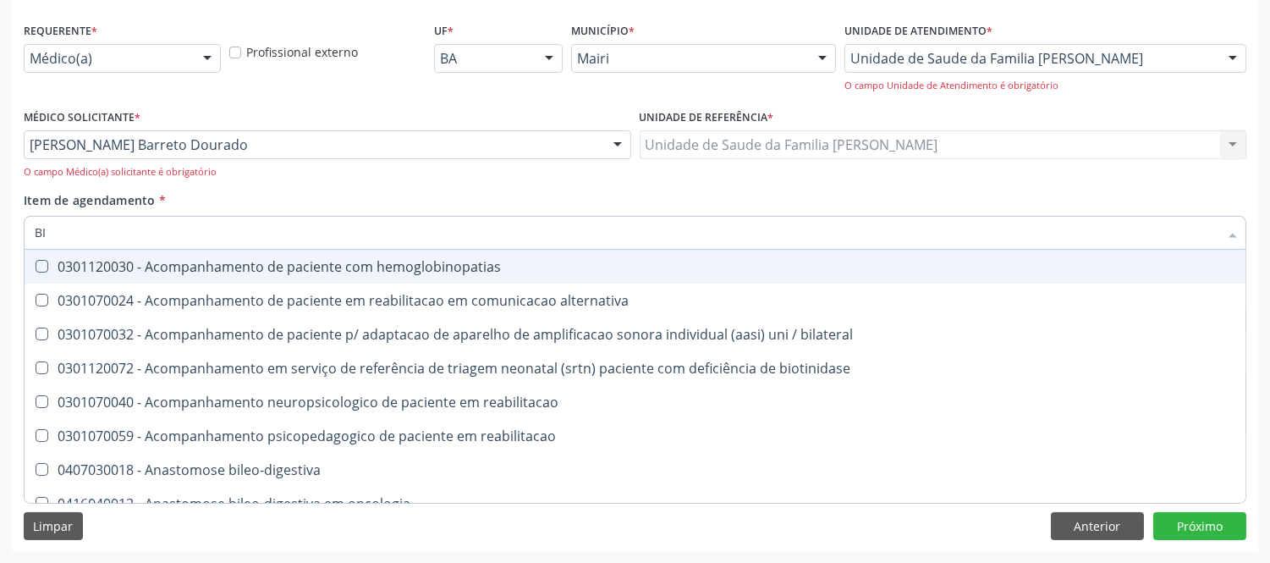
click at [247, 237] on input "BI" at bounding box center [627, 233] width 1184 height 34
type input "B"
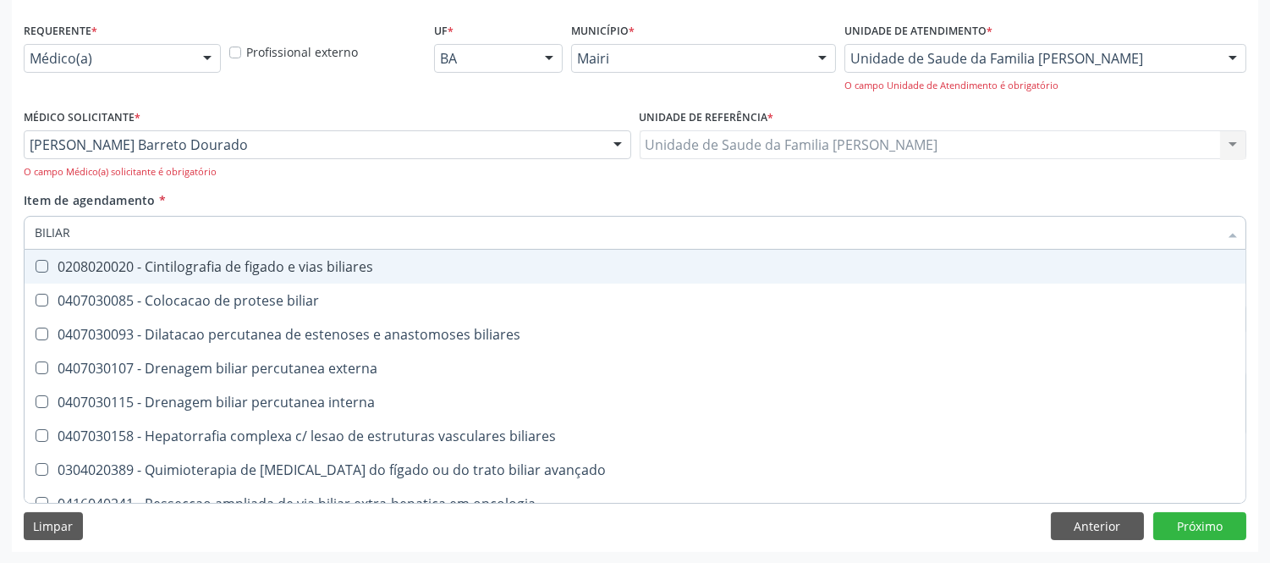
type input "BILIARE"
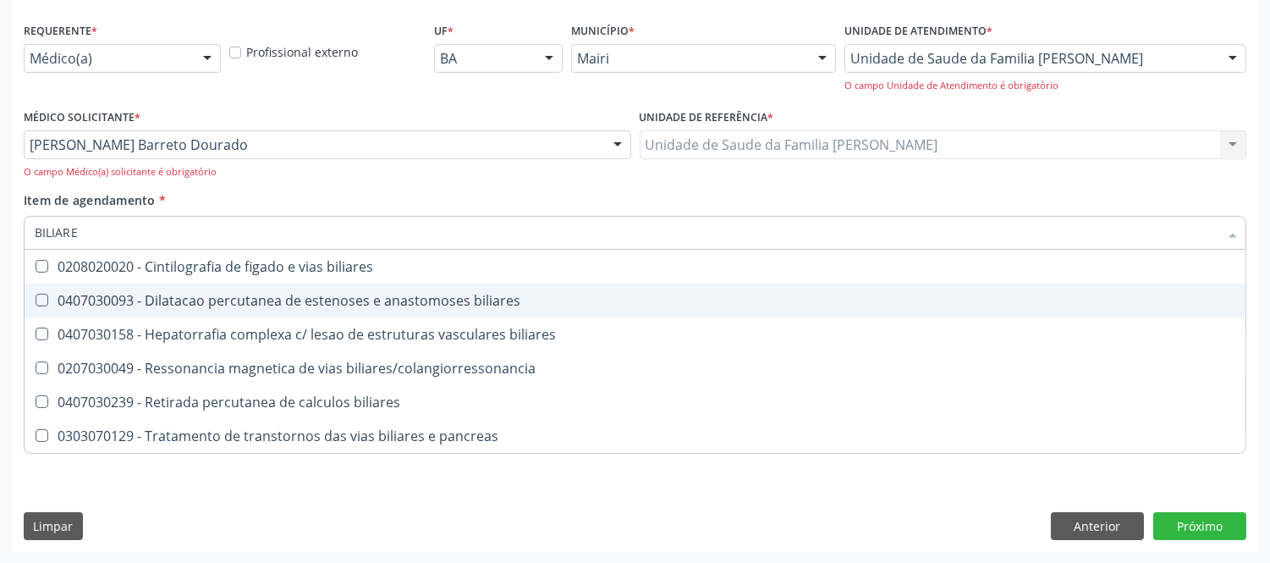
scroll to position [256, 0]
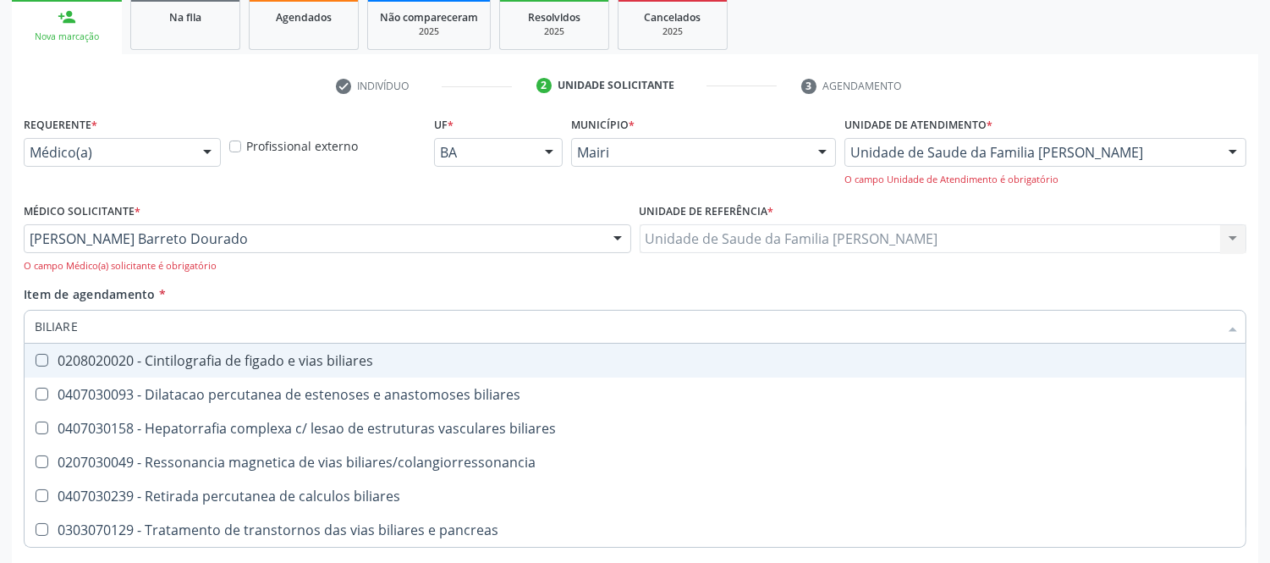
click at [300, 320] on input "BILIARE" at bounding box center [627, 327] width 1184 height 34
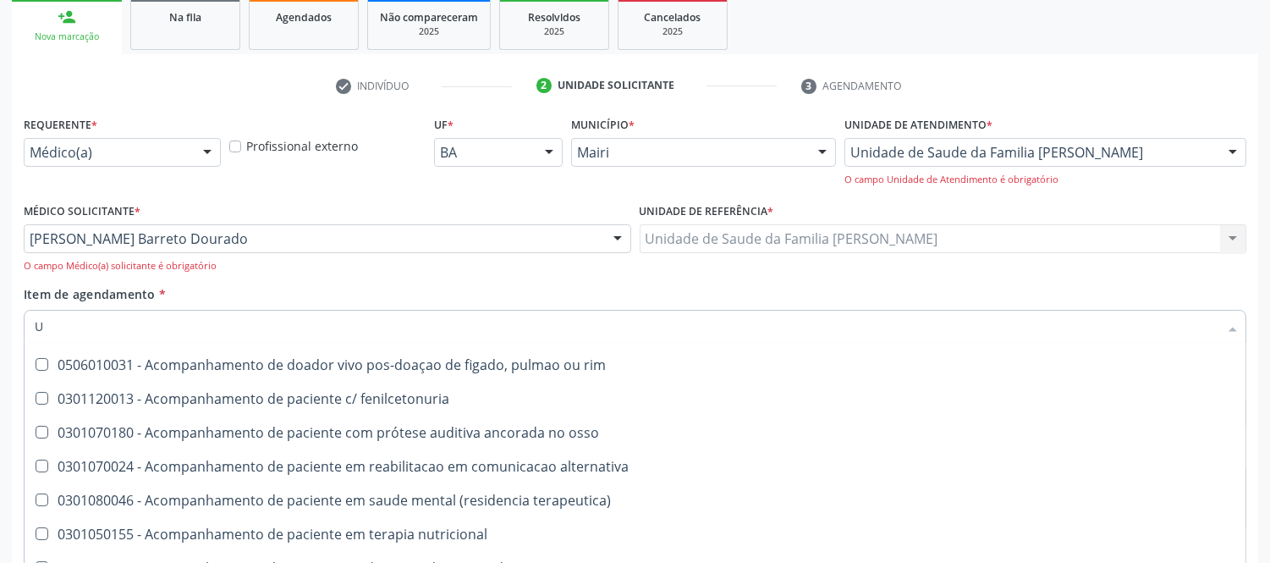
scroll to position [399, 0]
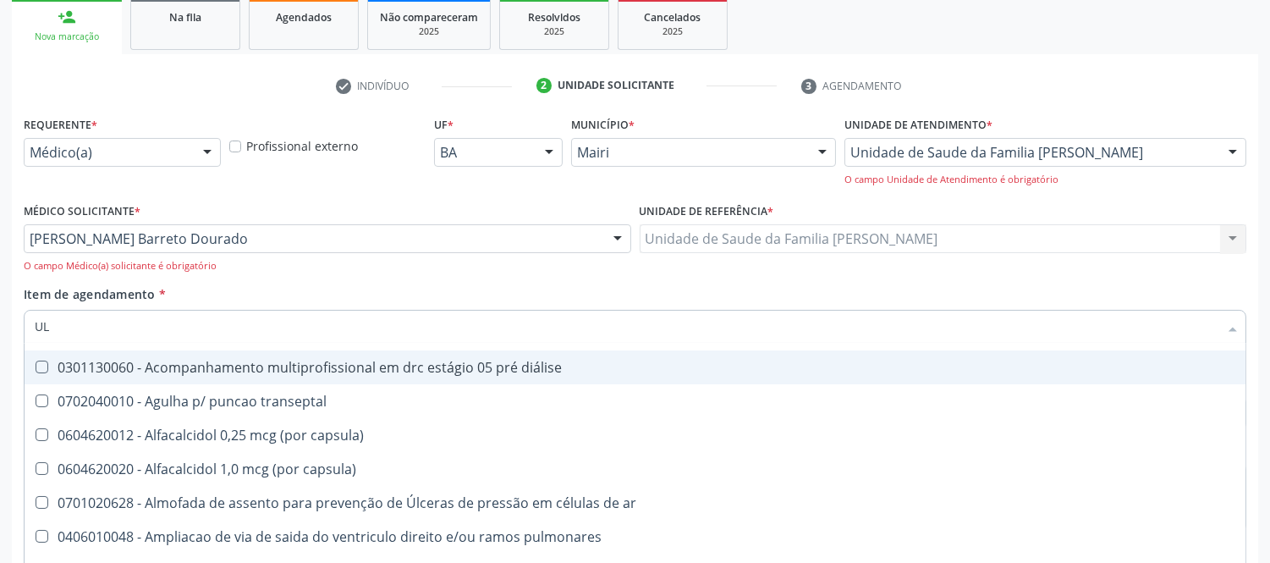
type input "ULT"
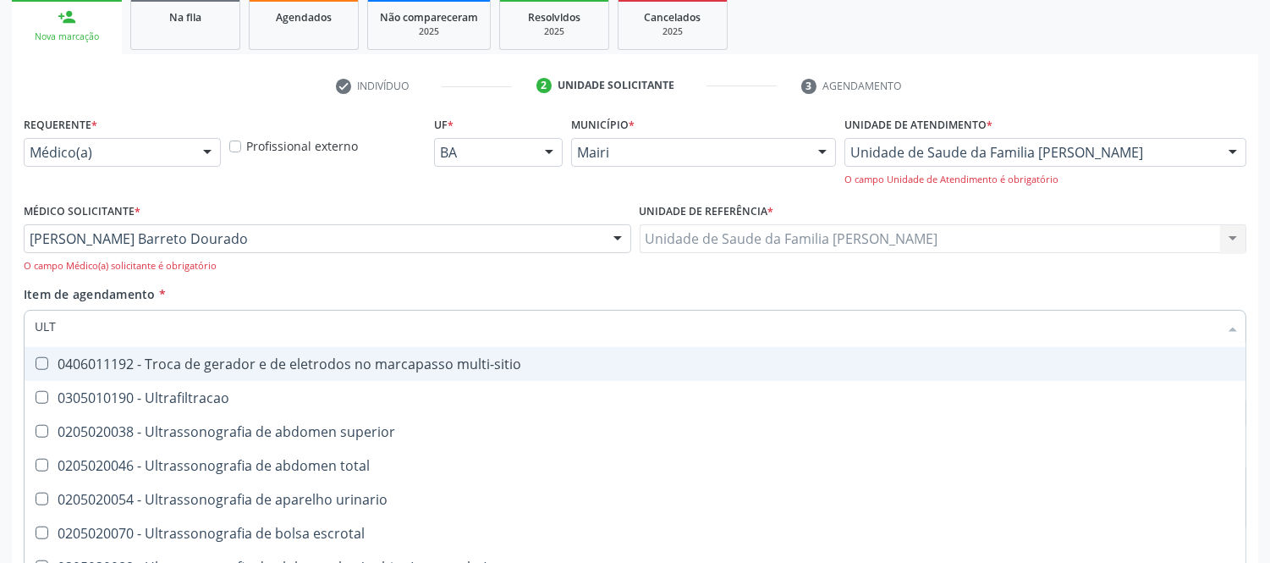
scroll to position [3408, 0]
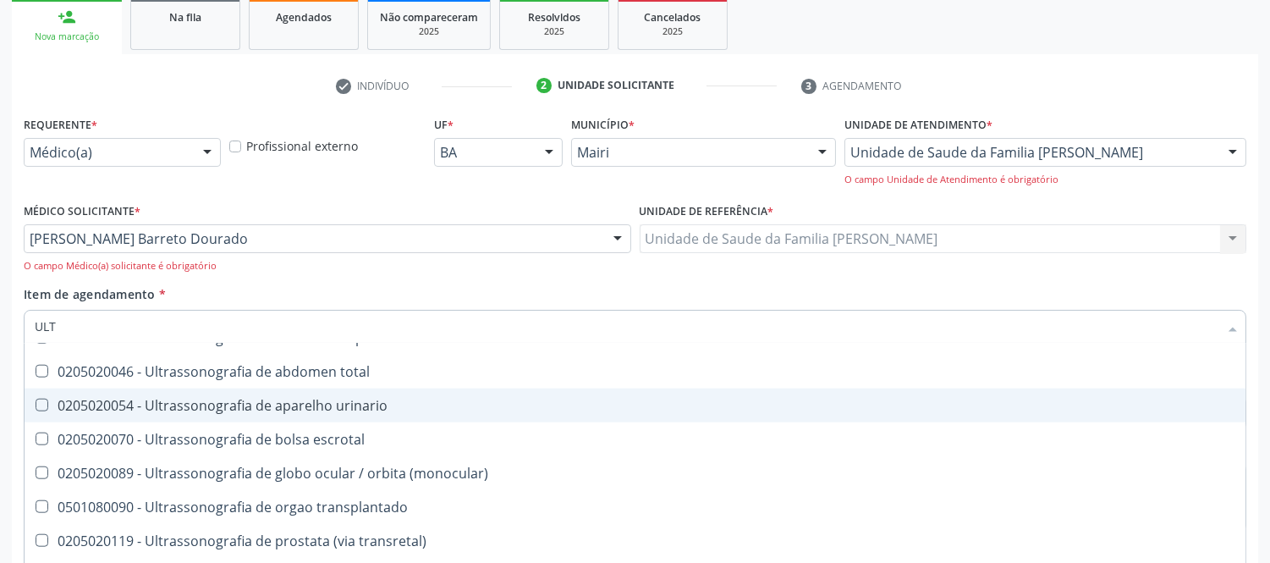
click at [339, 407] on div "0205020054 - Ultrassonografia de aparelho urinario" at bounding box center [635, 406] width 1201 height 14
checkbox urinario "true"
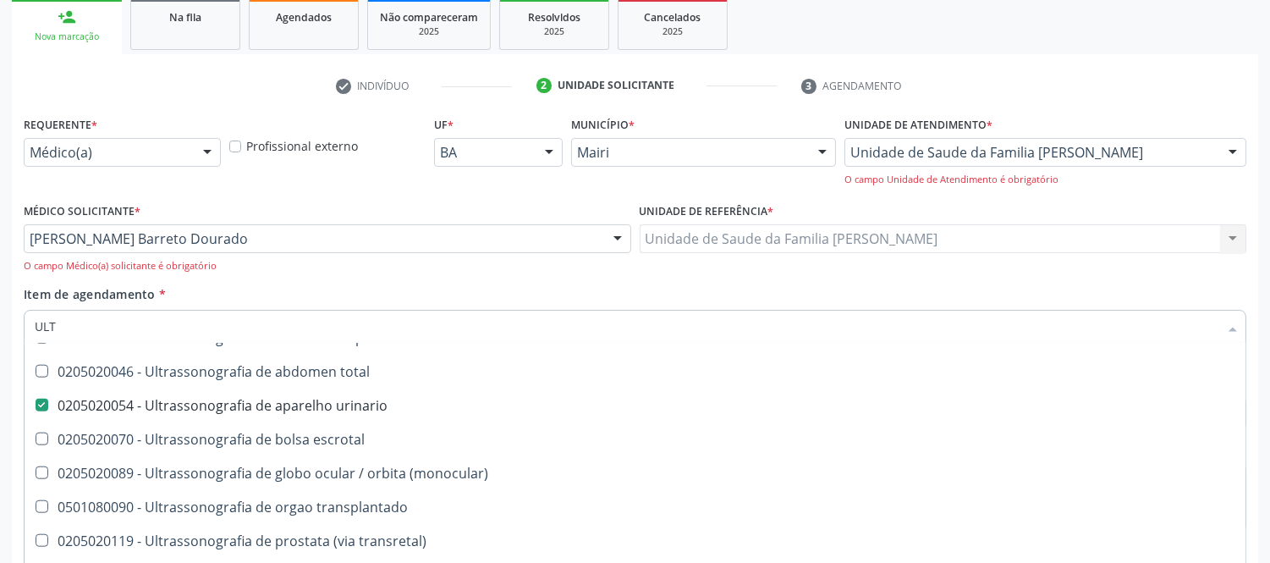
scroll to position [3691, 0]
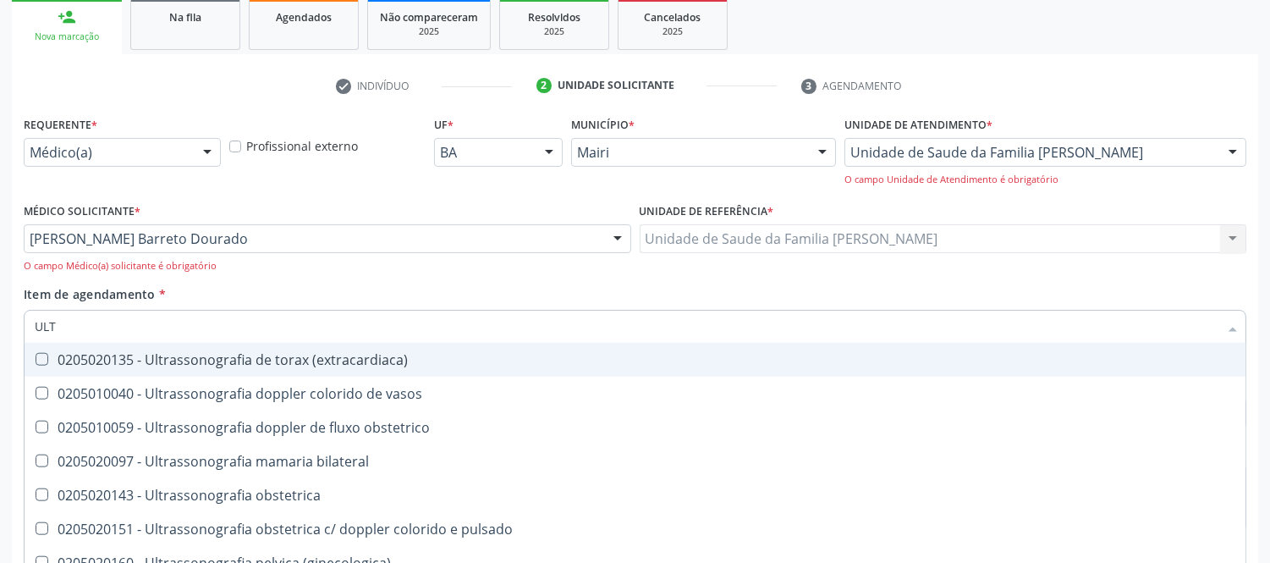
click at [602, 262] on div "O campo Médico(a) solicitante é obrigatório" at bounding box center [328, 266] width 608 height 14
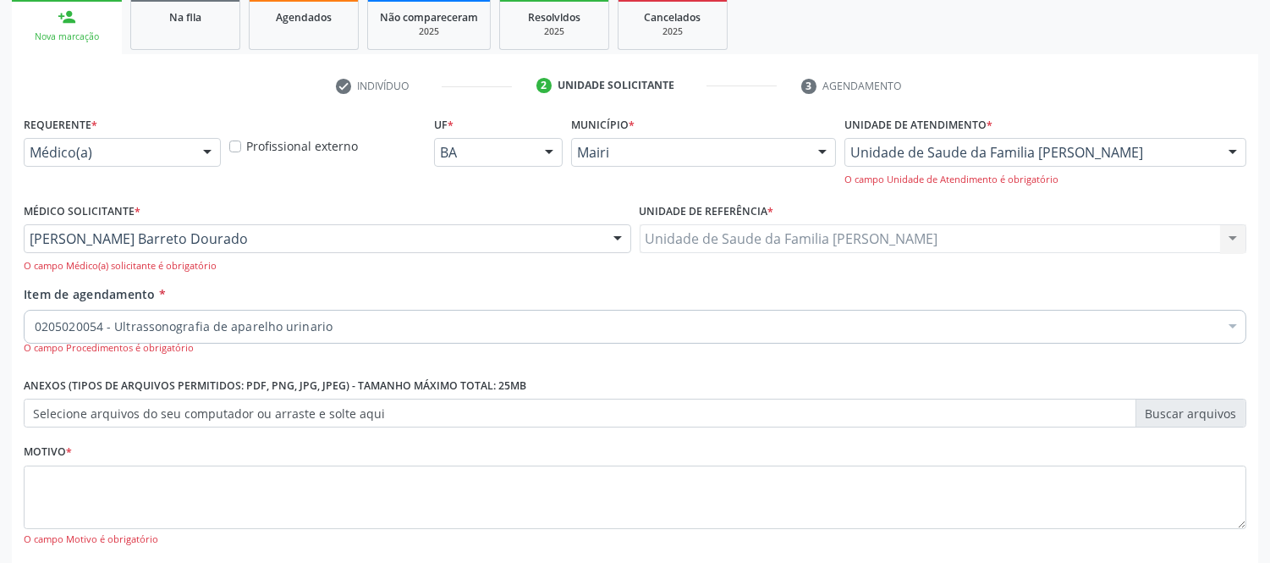
scroll to position [0, 0]
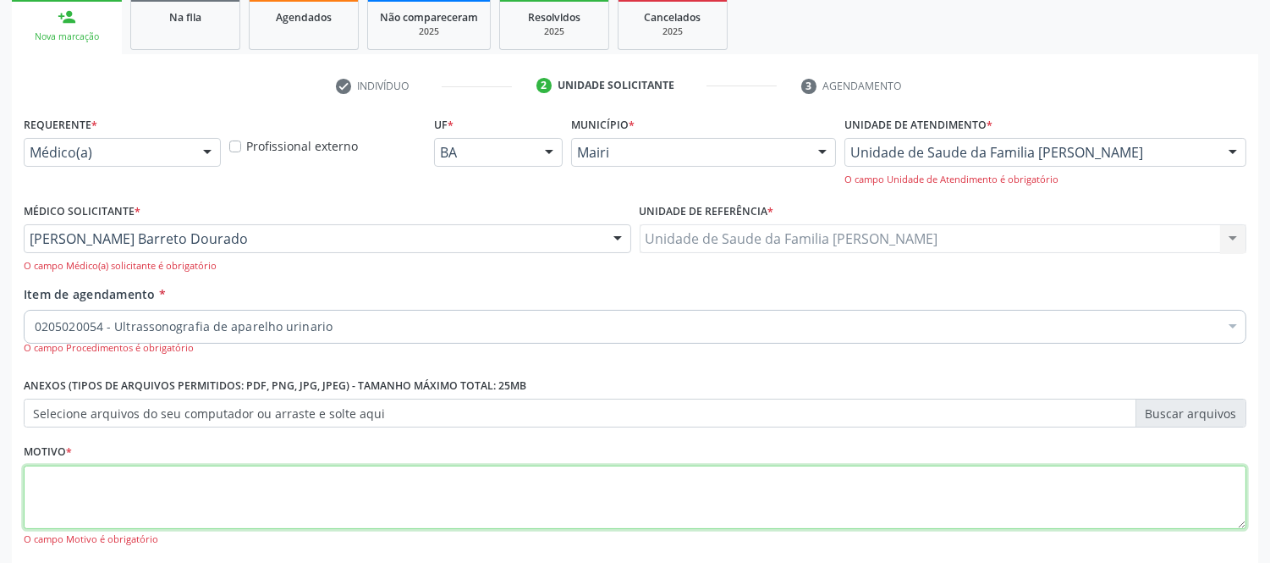
click at [273, 494] on textarea at bounding box center [635, 497] width 1223 height 64
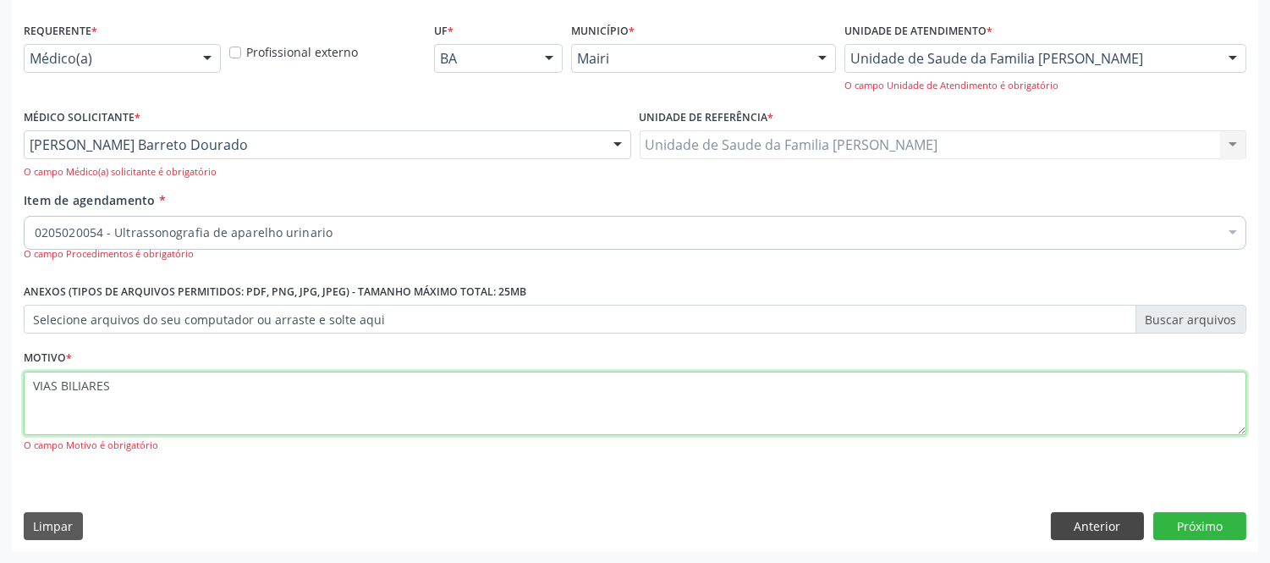
type textarea "VIAS BILIARES"
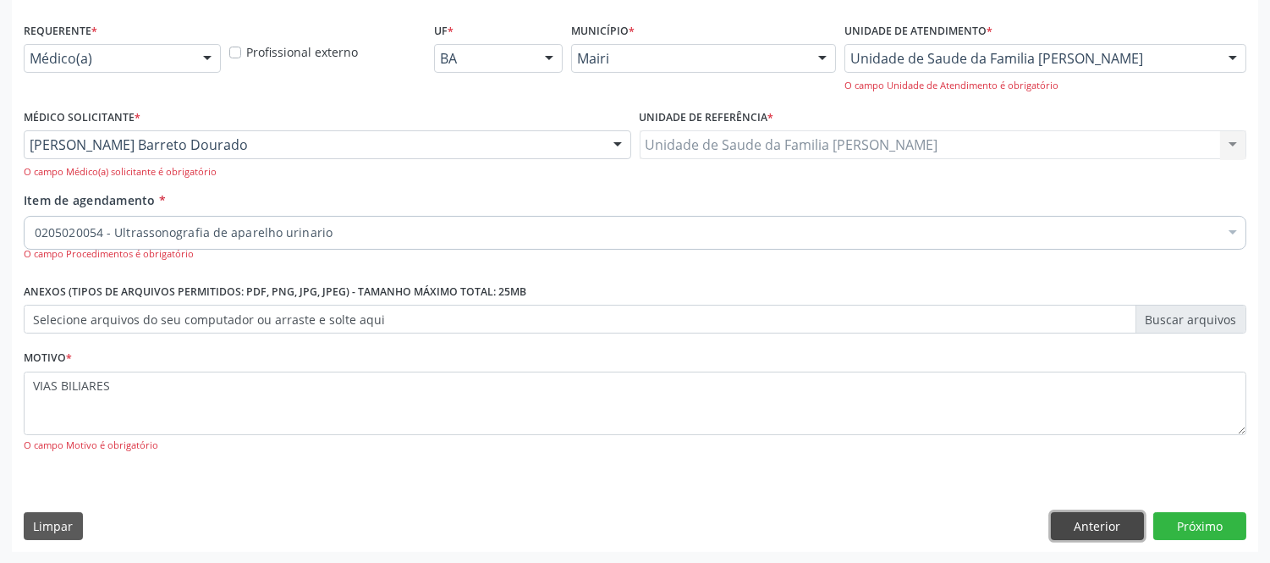
click at [1120, 534] on button "Anterior" at bounding box center [1097, 526] width 93 height 29
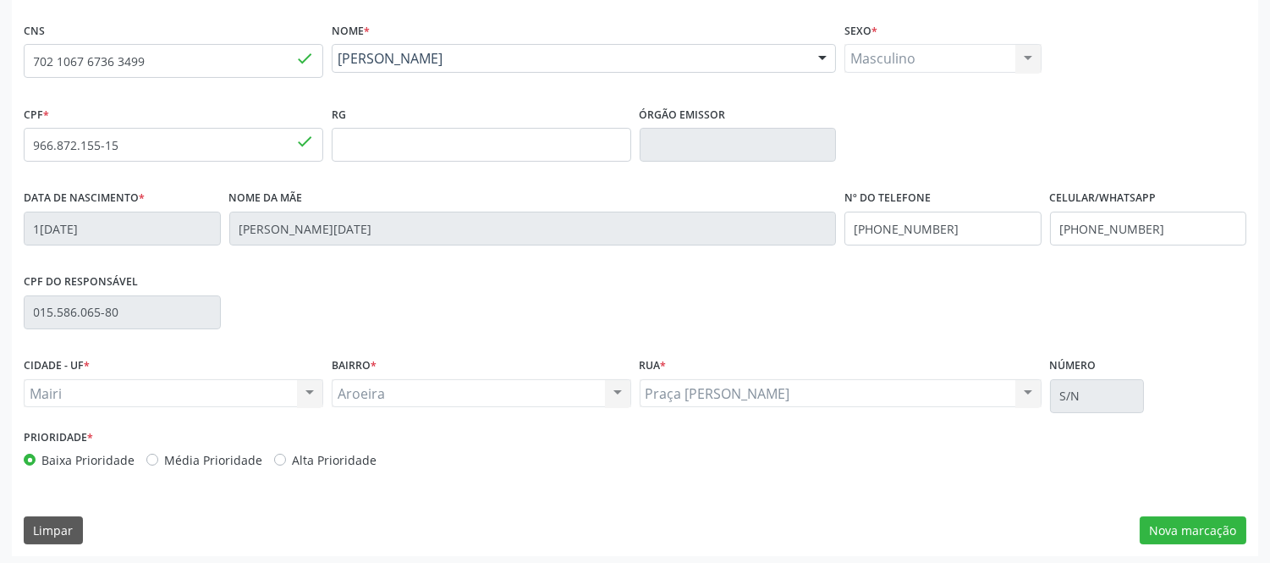
scroll to position [353, 0]
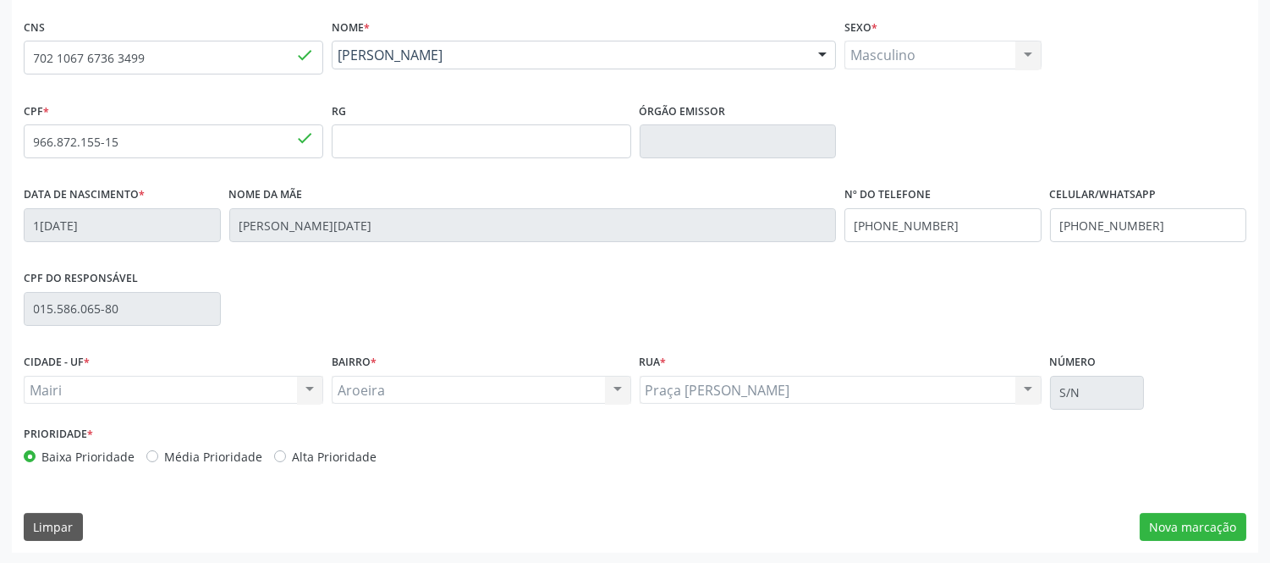
click at [300, 460] on label "Alta Prioridade" at bounding box center [334, 457] width 85 height 18
click at [286, 460] on input "Alta Prioridade" at bounding box center [280, 455] width 12 height 15
radio input "true"
click at [1183, 526] on button "Nova marcação" at bounding box center [1193, 527] width 107 height 29
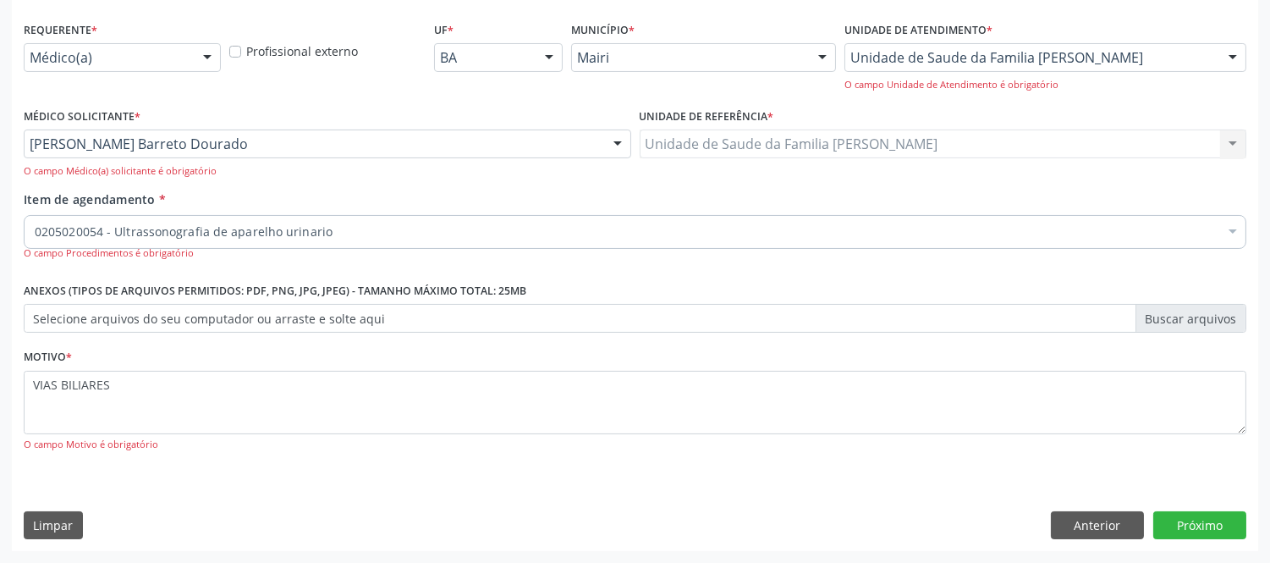
scroll to position [350, 0]
click at [1195, 520] on button "Próximo" at bounding box center [1199, 526] width 93 height 29
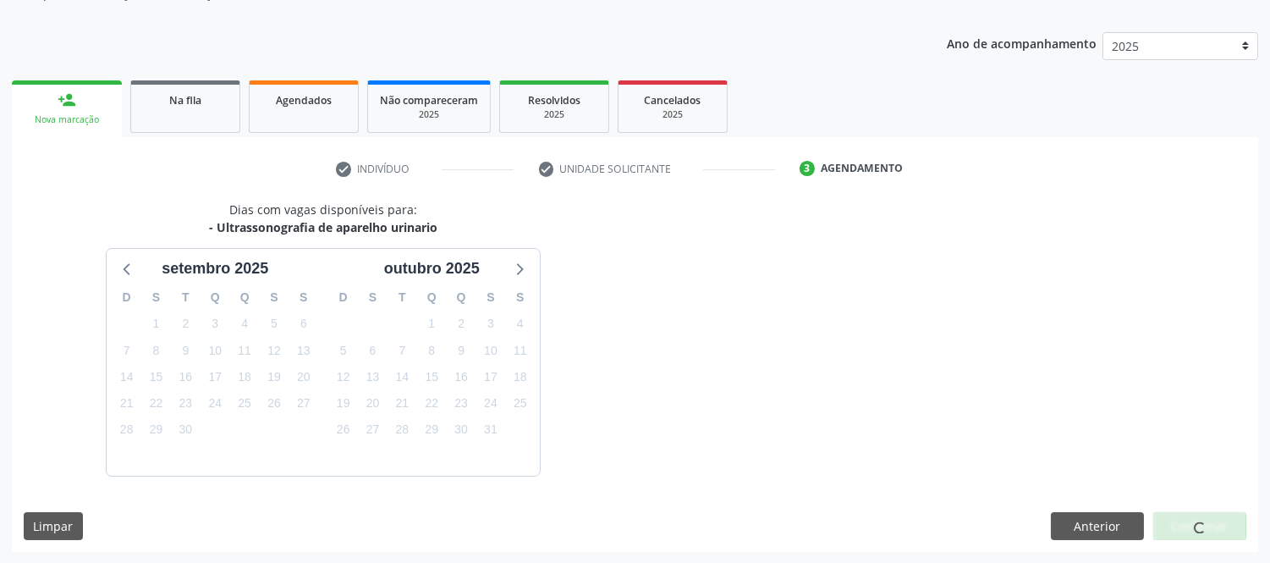
scroll to position [223, 0]
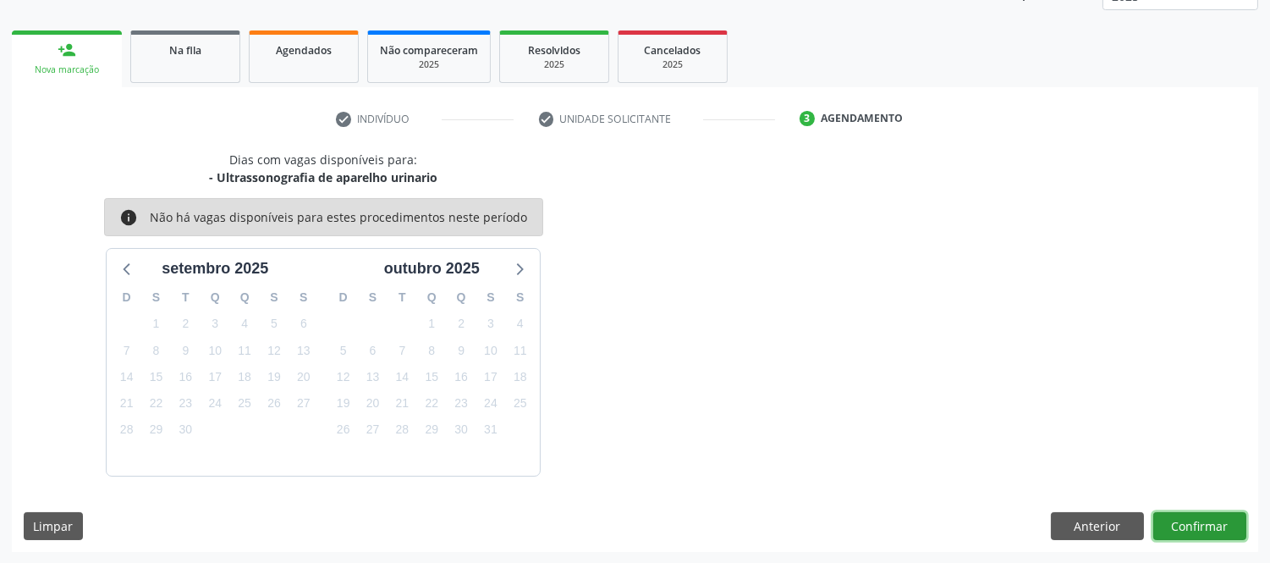
click at [1194, 518] on button "Confirmar" at bounding box center [1199, 526] width 93 height 29
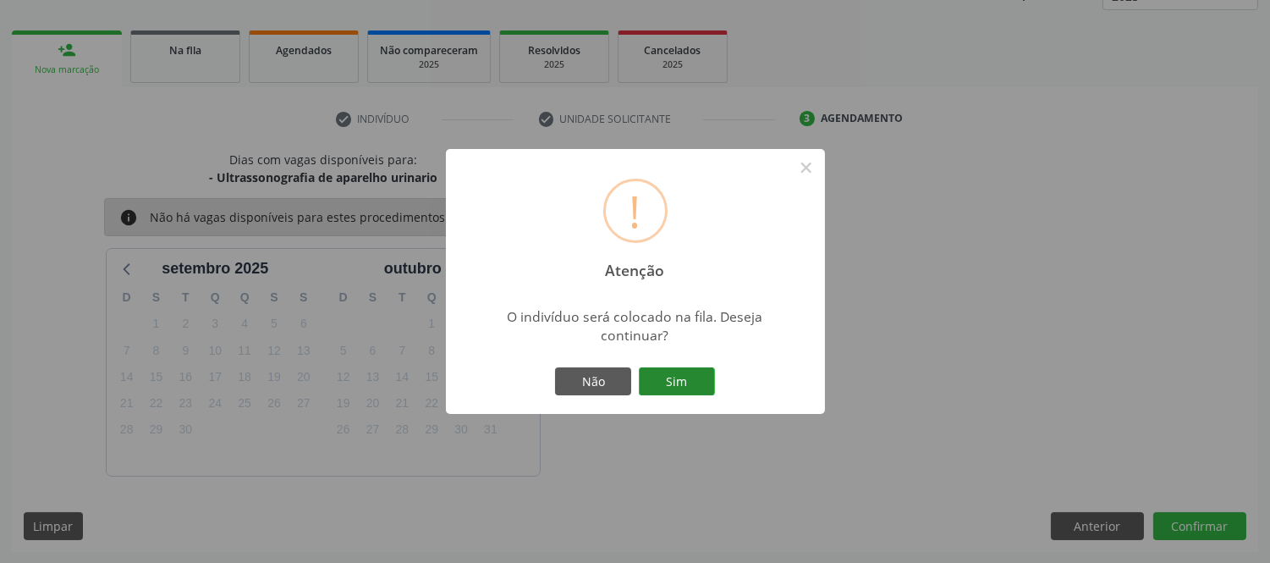
click at [714, 386] on button "Sim" at bounding box center [677, 381] width 76 height 29
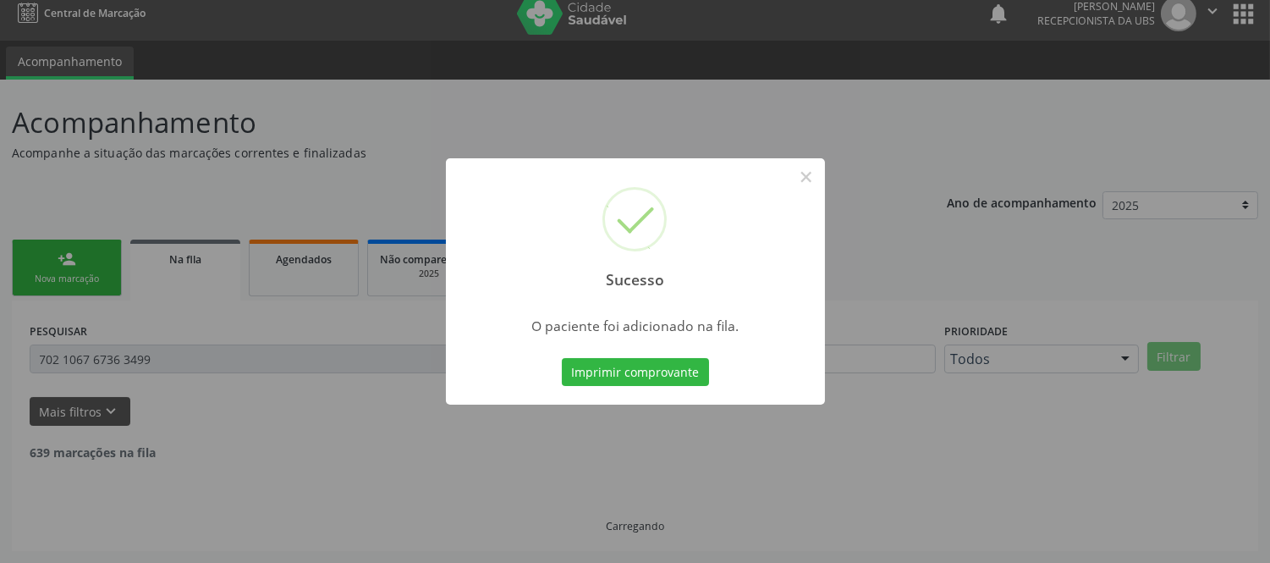
scroll to position [0, 0]
